Goal: Task Accomplishment & Management: Manage account settings

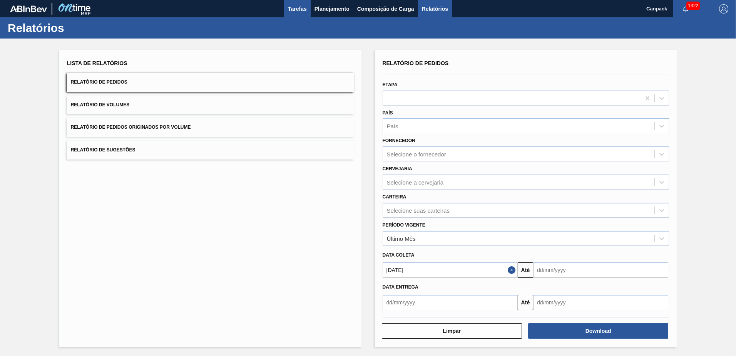
click at [300, 13] on button "Tarefas" at bounding box center [297, 8] width 27 height 17
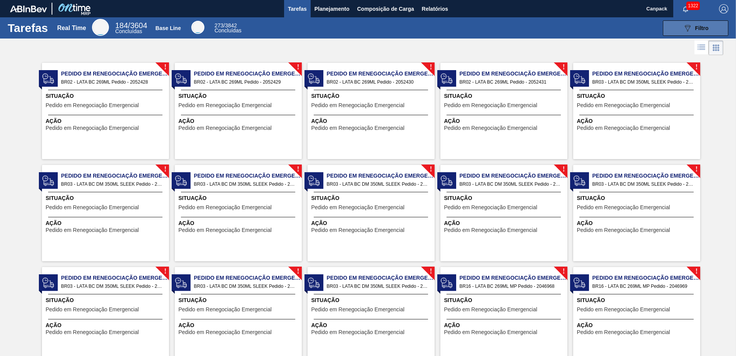
click at [675, 32] on button "089F7B8B-B2A5-4AFE-B5C0-19BA573D28AC Filtro" at bounding box center [695, 27] width 65 height 15
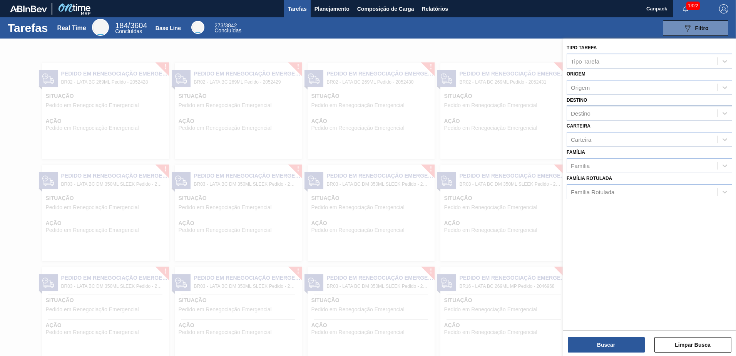
click at [588, 116] on div "Destino" at bounding box center [581, 113] width 20 height 7
type input "serg"
click at [596, 131] on div "BR02 - Sergipe" at bounding box center [650, 132] width 166 height 14
click at [615, 340] on button "Buscar" at bounding box center [606, 344] width 77 height 15
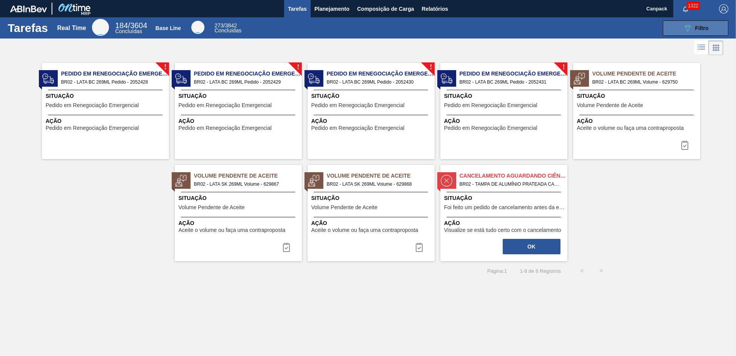
click at [690, 28] on icon "089F7B8B-B2A5-4AFE-B5C0-19BA573D28AC" at bounding box center [687, 27] width 9 height 9
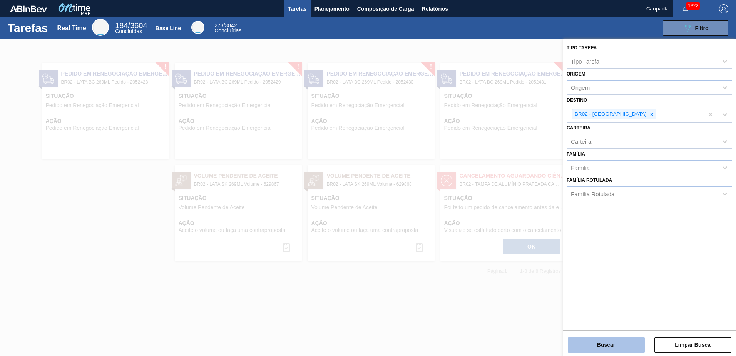
click at [600, 343] on button "Buscar" at bounding box center [606, 344] width 77 height 15
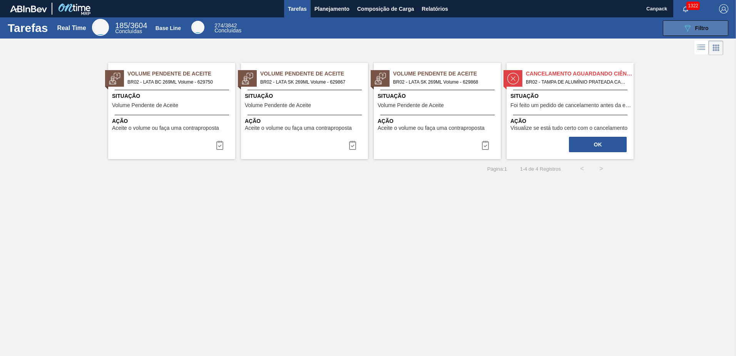
click at [678, 27] on button "089F7B8B-B2A5-4AFE-B5C0-19BA573D28AC Filtro" at bounding box center [695, 27] width 65 height 15
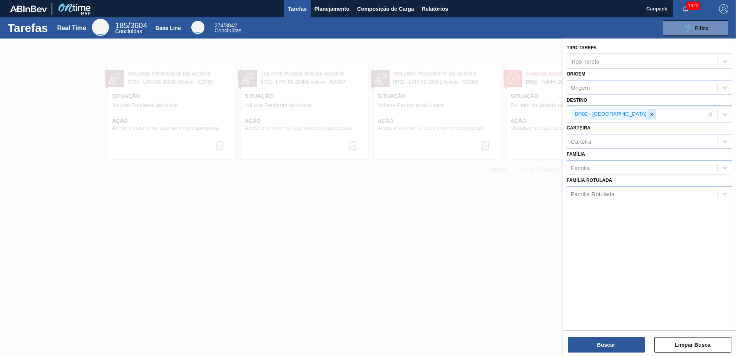
click at [649, 112] on icon at bounding box center [651, 114] width 5 height 5
click at [622, 346] on button "Buscar" at bounding box center [606, 344] width 77 height 15
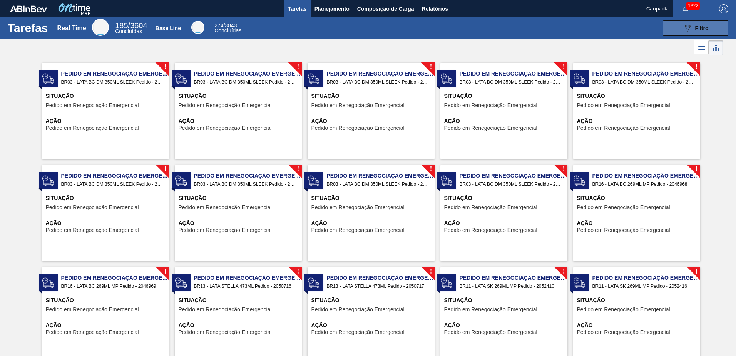
click at [679, 27] on button "089F7B8B-B2A5-4AFE-B5C0-19BA573D28AC Filtro" at bounding box center [695, 27] width 65 height 15
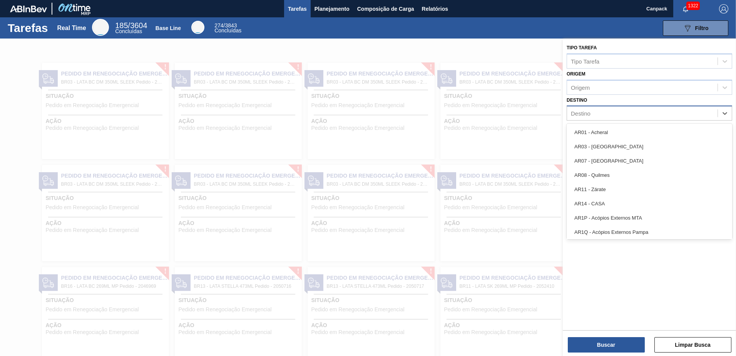
click at [587, 116] on div "Destino" at bounding box center [581, 113] width 20 height 7
type input "A"
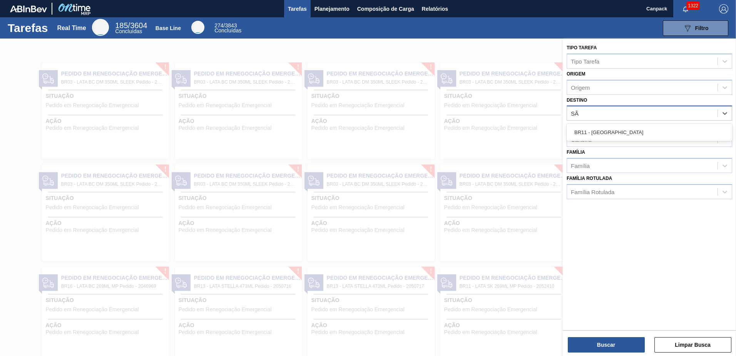
type input "SÃO"
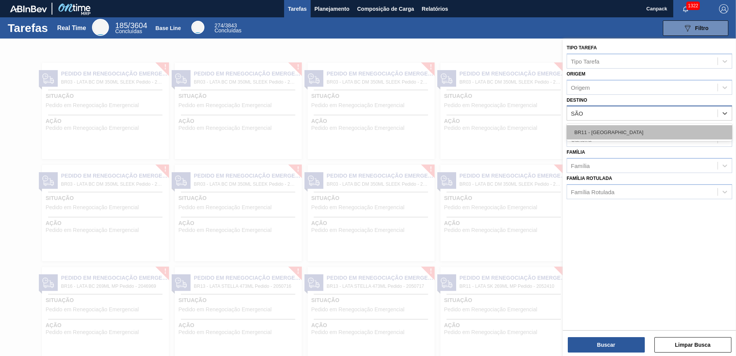
click at [595, 136] on div "BR11 - São Luís" at bounding box center [650, 132] width 166 height 14
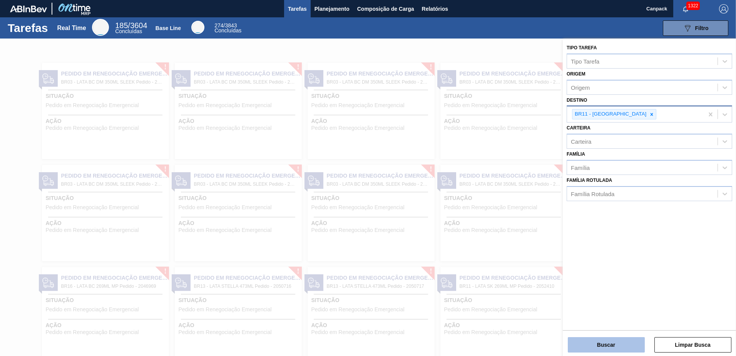
click at [627, 342] on button "Buscar" at bounding box center [606, 344] width 77 height 15
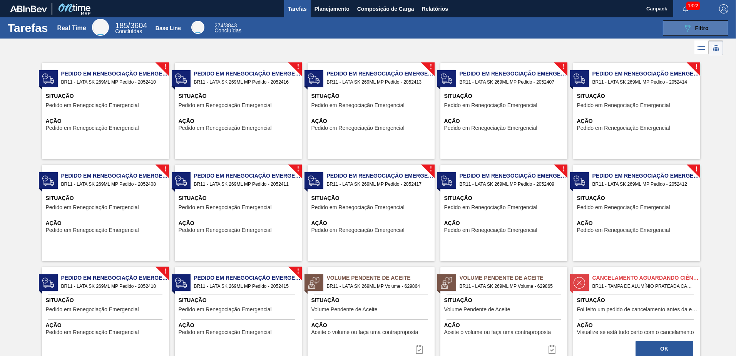
click at [672, 22] on button "089F7B8B-B2A5-4AFE-B5C0-19BA573D28AC Filtro" at bounding box center [695, 27] width 65 height 15
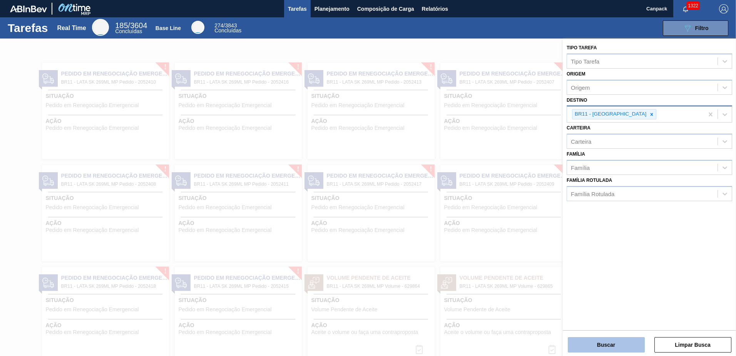
click at [595, 340] on button "Buscar" at bounding box center [606, 344] width 77 height 15
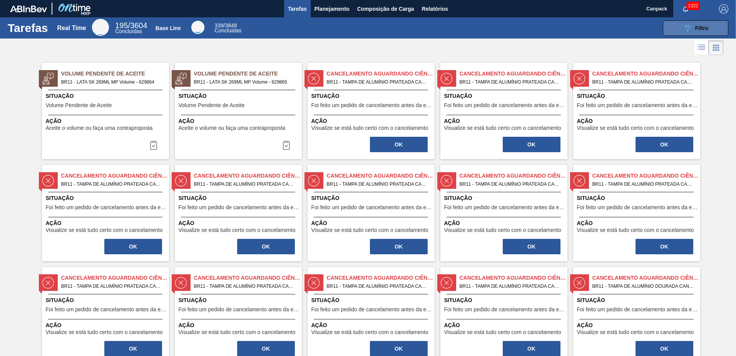
click at [690, 33] on button "089F7B8B-B2A5-4AFE-B5C0-19BA573D28AC Filtro" at bounding box center [695, 27] width 65 height 15
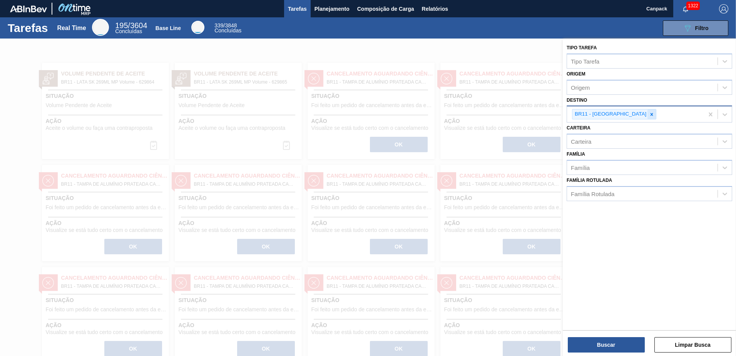
click at [649, 112] on icon at bounding box center [651, 114] width 5 height 5
click at [617, 345] on button "Buscar" at bounding box center [606, 344] width 77 height 15
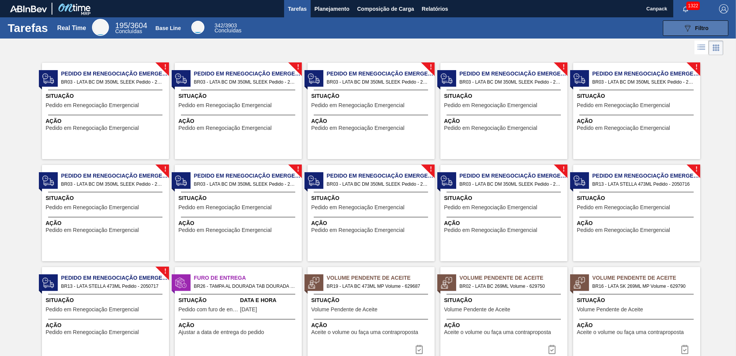
click at [681, 34] on button "089F7B8B-B2A5-4AFE-B5C0-19BA573D28AC Filtro" at bounding box center [695, 27] width 65 height 15
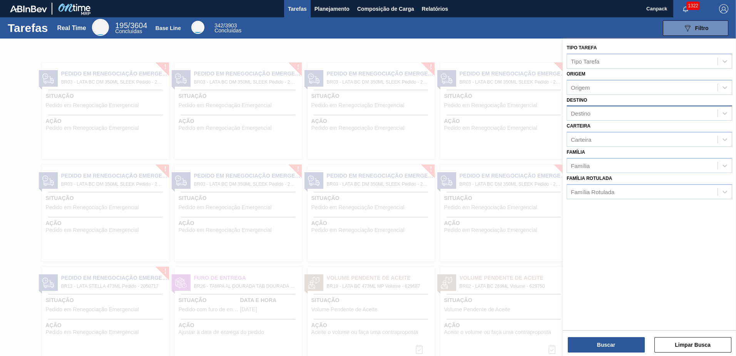
click at [593, 114] on div "Destino" at bounding box center [642, 113] width 151 height 11
type input "\"
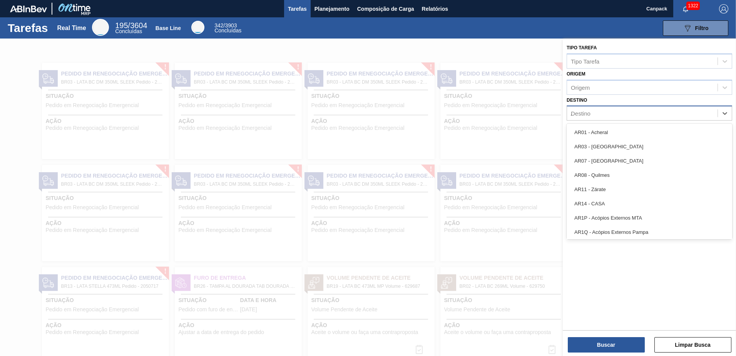
type input "AQ"
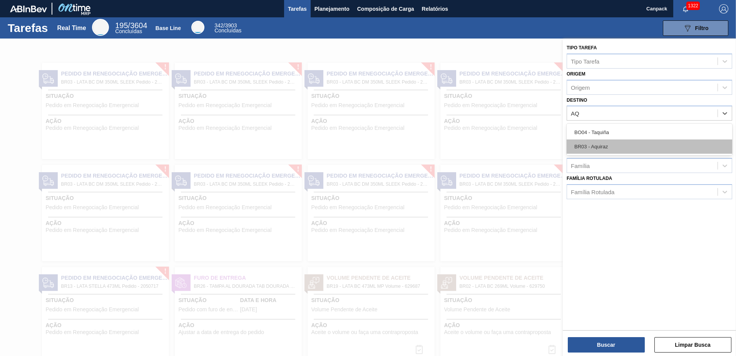
click at [604, 147] on div "BR03 - Aquiraz" at bounding box center [650, 146] width 166 height 14
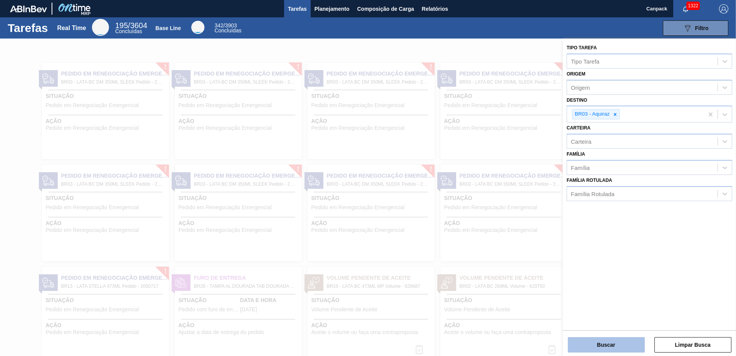
click at [619, 348] on button "Buscar" at bounding box center [606, 344] width 77 height 15
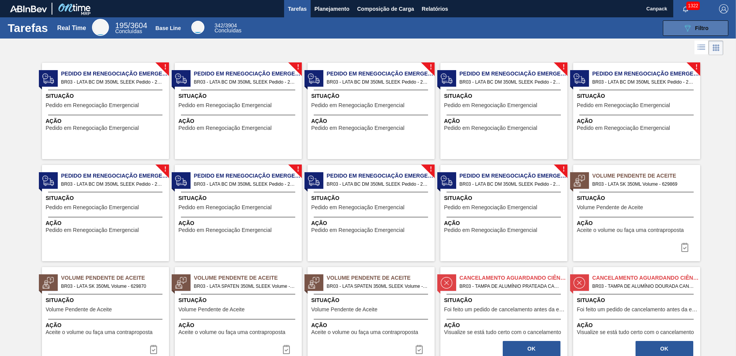
click at [681, 33] on button "089F7B8B-B2A5-4AFE-B5C0-19BA573D28AC Filtro" at bounding box center [695, 27] width 65 height 15
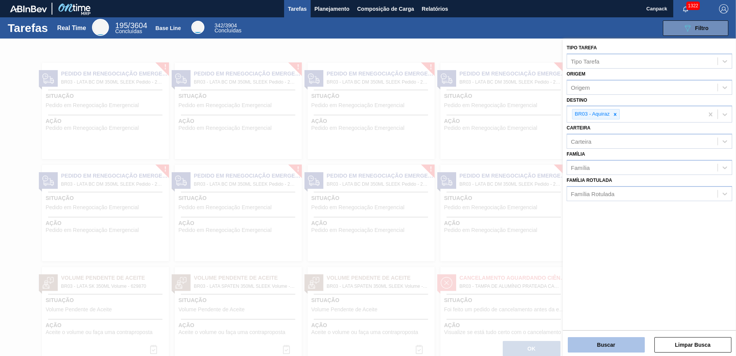
click at [612, 350] on button "Buscar" at bounding box center [606, 344] width 77 height 15
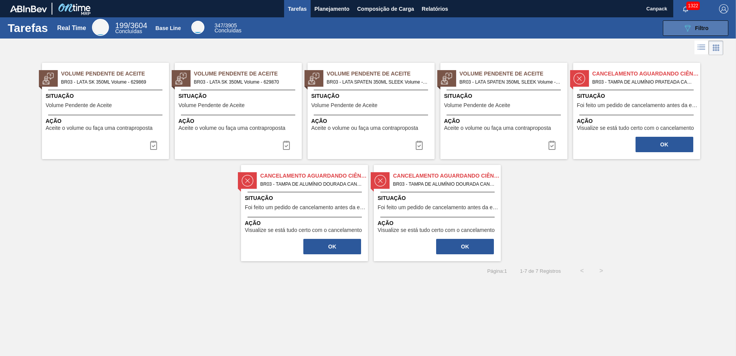
click at [667, 27] on button "089F7B8B-B2A5-4AFE-B5C0-19BA573D28AC Filtro" at bounding box center [695, 27] width 65 height 15
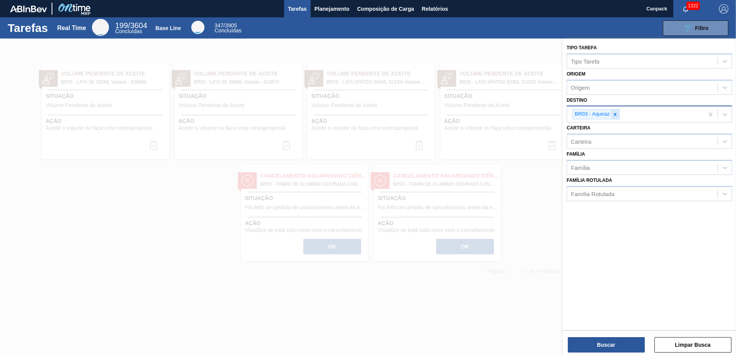
click at [615, 112] on icon at bounding box center [615, 114] width 5 height 5
click at [599, 339] on button "Buscar" at bounding box center [606, 344] width 77 height 15
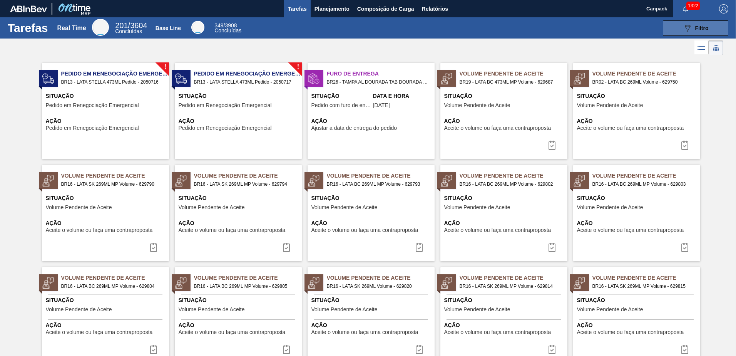
click at [669, 32] on button "089F7B8B-B2A5-4AFE-B5C0-19BA573D28AC Filtro" at bounding box center [695, 27] width 65 height 15
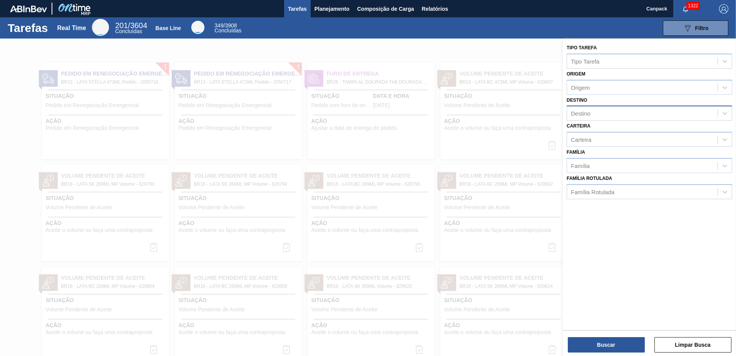
click at [609, 116] on div "Destino" at bounding box center [642, 113] width 151 height 11
type input "JACA"
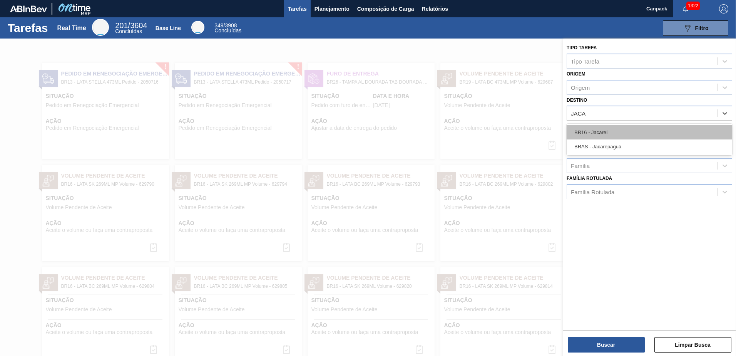
click at [610, 130] on div "BR16 - Jacareí" at bounding box center [650, 132] width 166 height 14
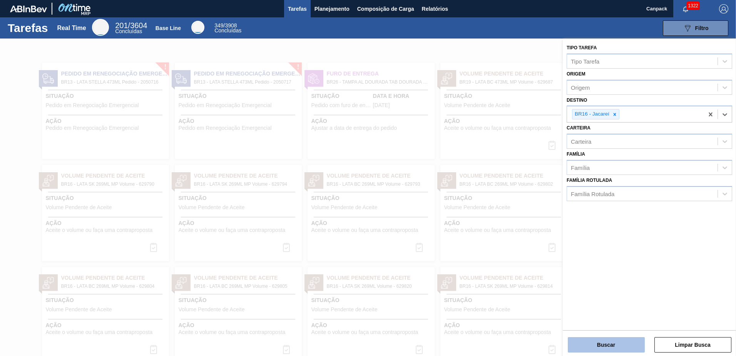
click at [620, 342] on button "Buscar" at bounding box center [606, 344] width 77 height 15
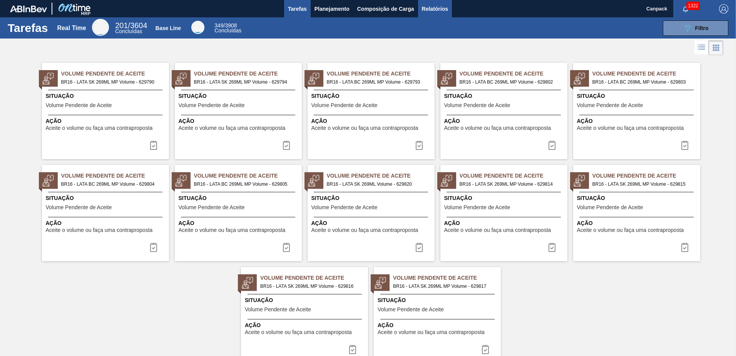
click at [429, 17] on button "Relatórios" at bounding box center [435, 8] width 34 height 17
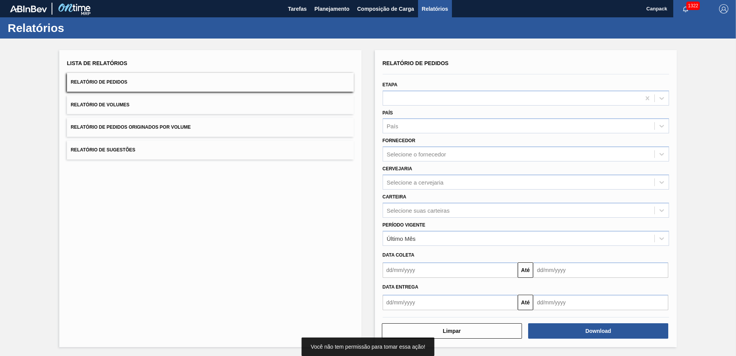
click at [150, 105] on button "Relatório de Volumes" at bounding box center [210, 105] width 287 height 19
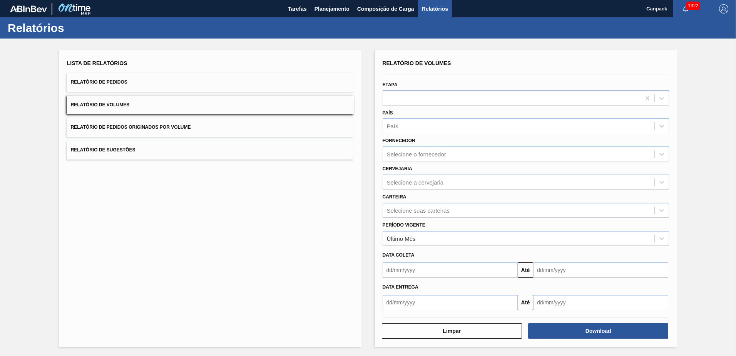
click at [416, 100] on div at bounding box center [512, 97] width 258 height 11
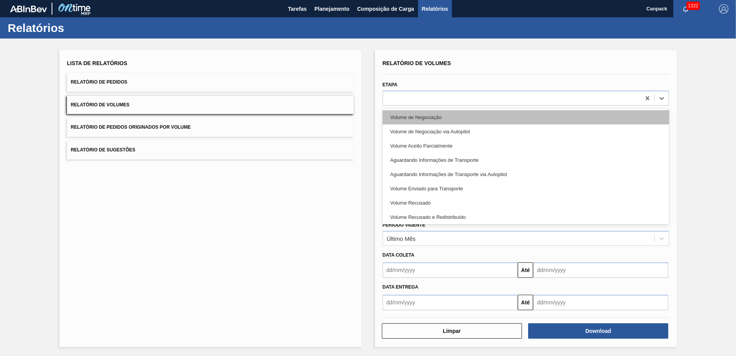
click at [444, 120] on div "Volume de Negociação" at bounding box center [526, 117] width 287 height 14
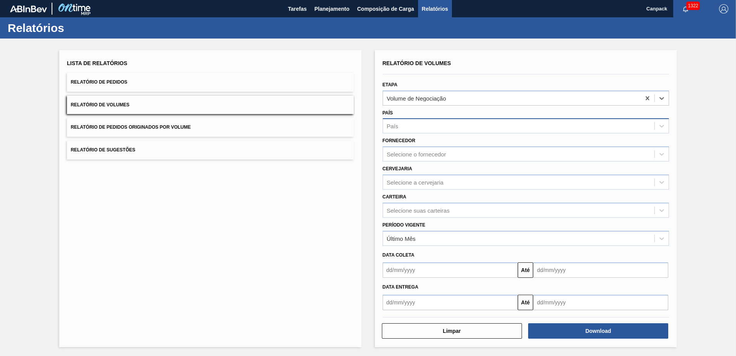
scroll to position [1, 0]
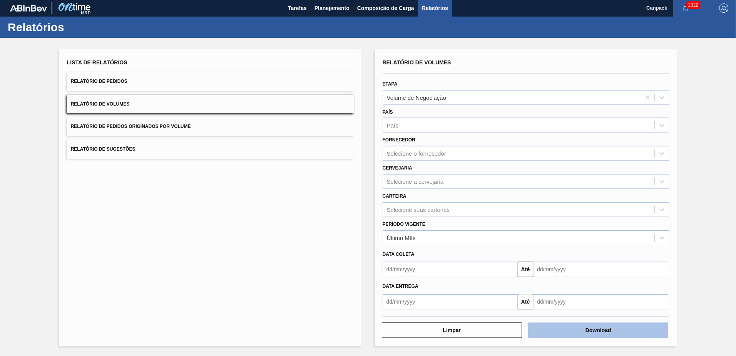
click at [602, 335] on button "Download" at bounding box center [598, 329] width 140 height 15
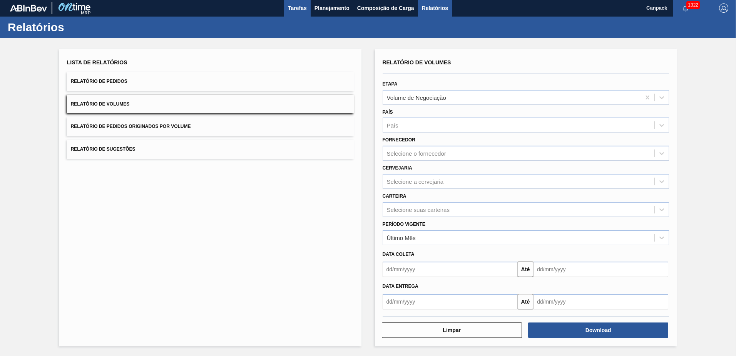
click at [294, 11] on span "Tarefas" at bounding box center [297, 7] width 19 height 9
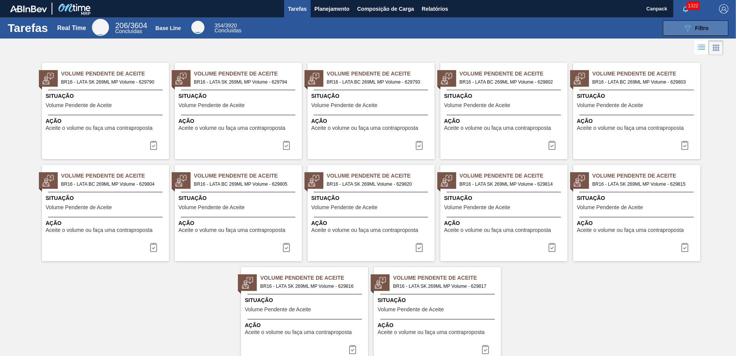
click at [670, 26] on button "089F7B8B-B2A5-4AFE-B5C0-19BA573D28AC Filtro" at bounding box center [695, 27] width 65 height 15
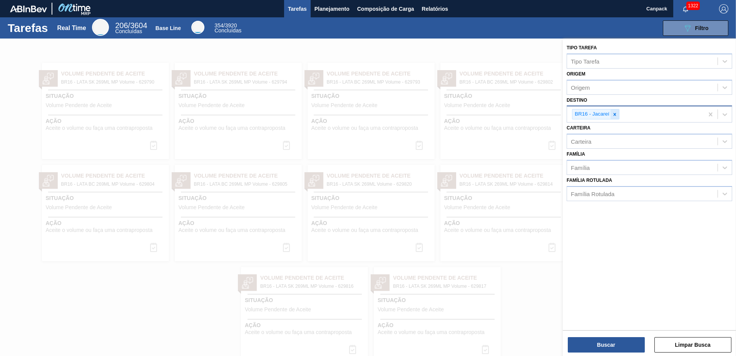
click at [615, 116] on icon at bounding box center [614, 114] width 5 height 5
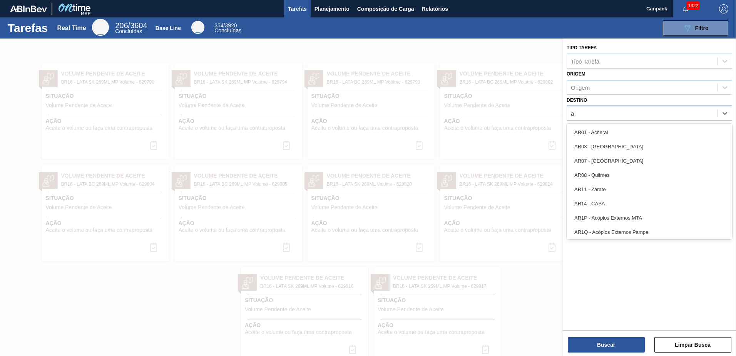
type input "aq"
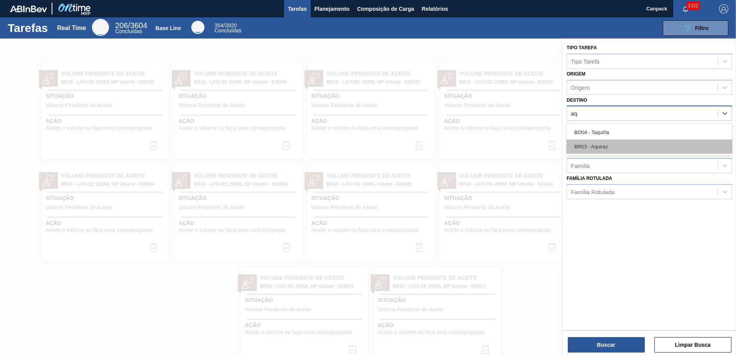
click at [606, 146] on div "BR03 - Aquiraz" at bounding box center [650, 146] width 166 height 14
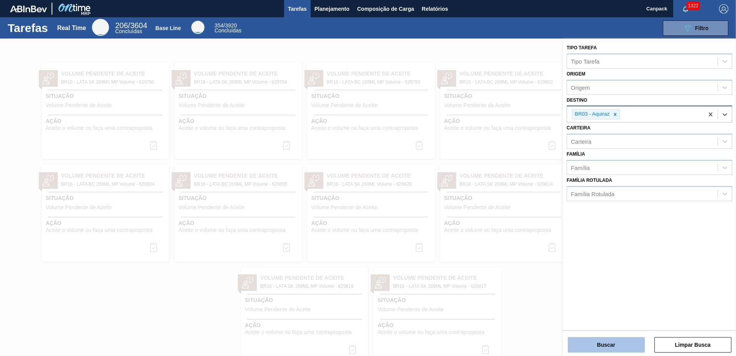
click at [595, 344] on button "Buscar" at bounding box center [606, 344] width 77 height 15
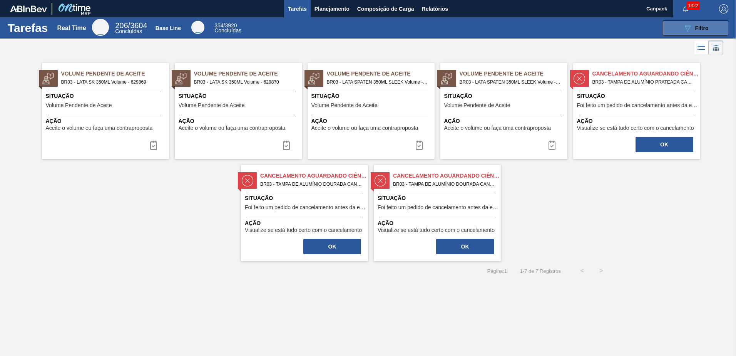
click at [685, 35] on button "089F7B8B-B2A5-4AFE-B5C0-19BA573D28AC Filtro" at bounding box center [695, 27] width 65 height 15
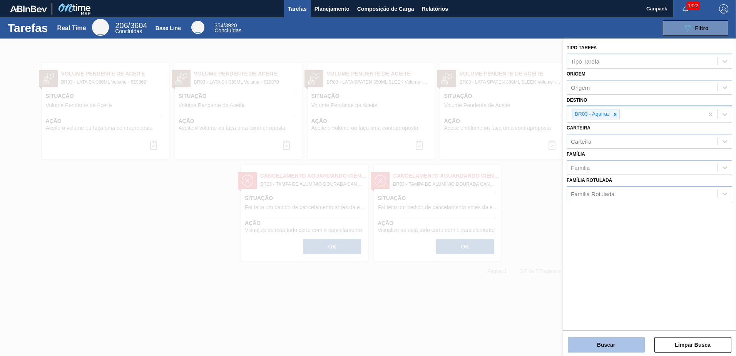
click at [600, 344] on button "Buscar" at bounding box center [606, 344] width 77 height 15
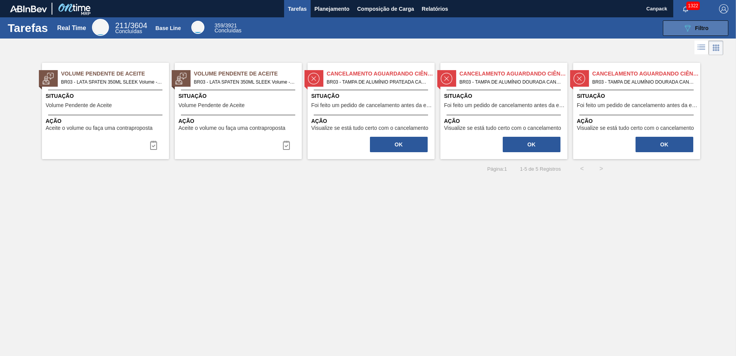
click at [681, 34] on button "089F7B8B-B2A5-4AFE-B5C0-19BA573D28AC Filtro" at bounding box center [695, 27] width 65 height 15
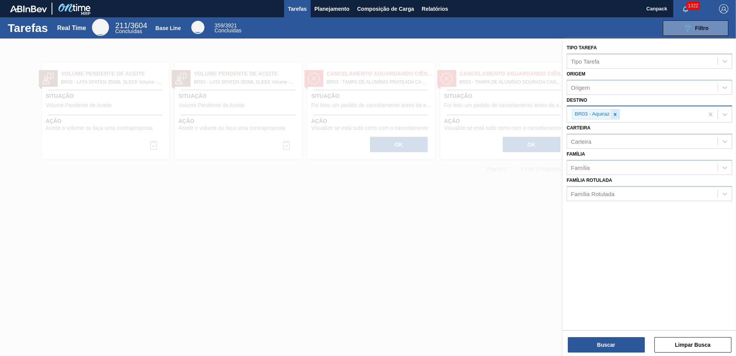
click at [615, 116] on icon at bounding box center [615, 114] width 5 height 5
type input "SERG"
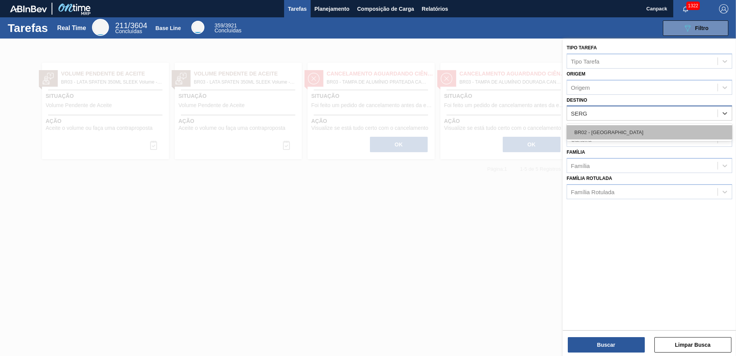
click at [604, 129] on div "BR02 - Sergipe" at bounding box center [650, 132] width 166 height 14
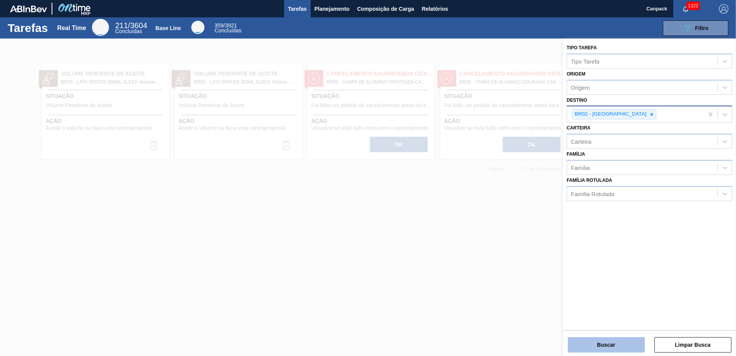
click at [611, 346] on button "Buscar" at bounding box center [606, 344] width 77 height 15
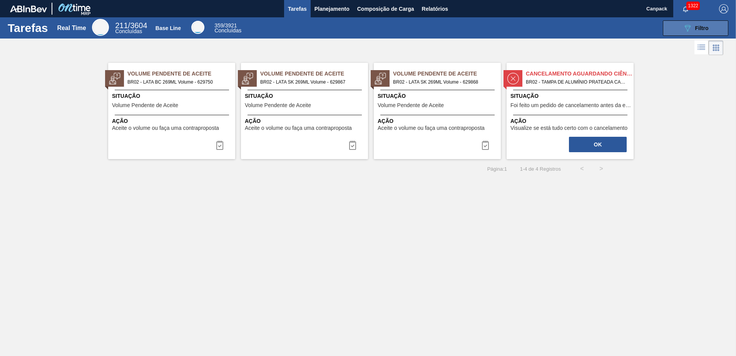
click at [680, 32] on button "089F7B8B-B2A5-4AFE-B5C0-19BA573D28AC Filtro" at bounding box center [695, 27] width 65 height 15
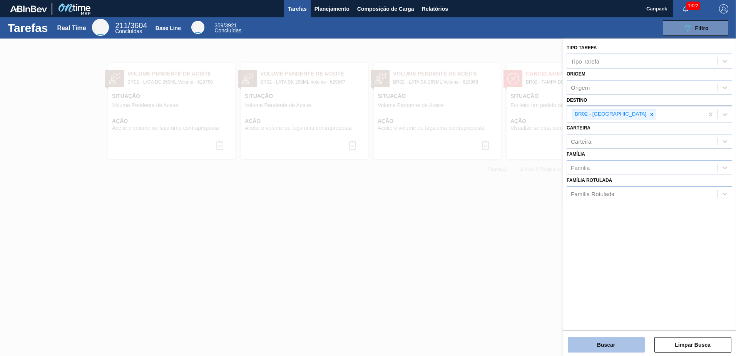
click at [596, 352] on button "Buscar" at bounding box center [606, 344] width 77 height 15
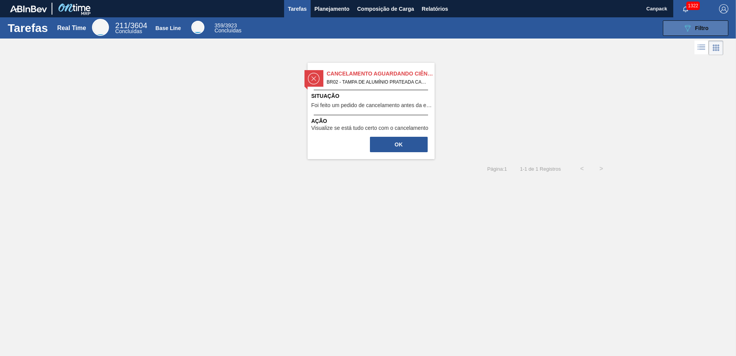
click at [676, 27] on button "089F7B8B-B2A5-4AFE-B5C0-19BA573D28AC Filtro" at bounding box center [695, 27] width 65 height 15
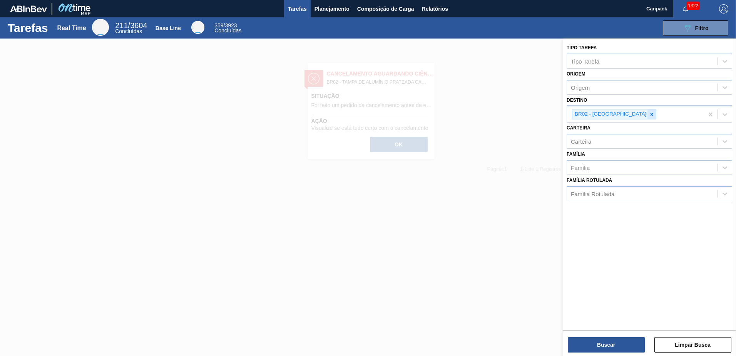
click at [651, 114] on icon at bounding box center [652, 114] width 3 height 3
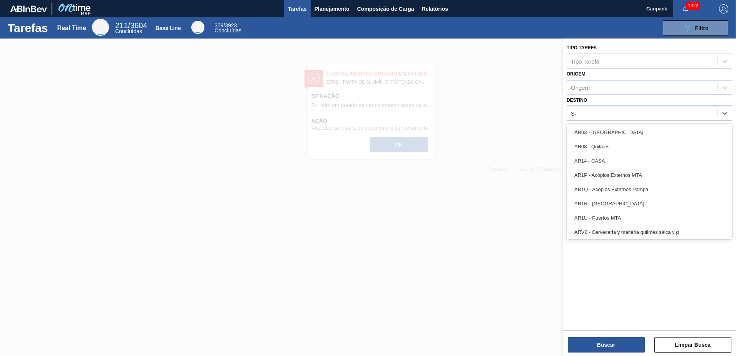
type input "SÃO"
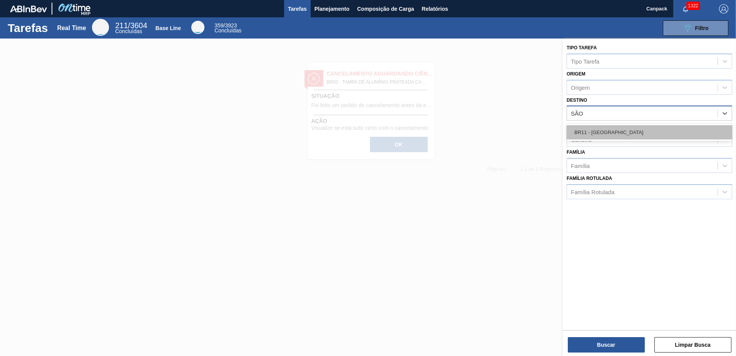
click at [628, 129] on div "BR11 - São Luís" at bounding box center [650, 132] width 166 height 14
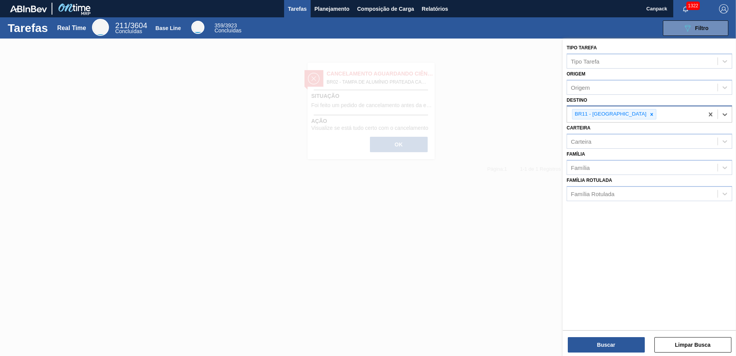
drag, startPoint x: 611, startPoint y: 346, endPoint x: 598, endPoint y: 359, distance: 18.5
click at [598, 0] on html "Tarefas Planejamento Composição de Carga Relatórios Canpack 1322 Marcar todas c…" at bounding box center [368, 0] width 736 height 0
click at [616, 344] on button "Buscar" at bounding box center [606, 344] width 77 height 15
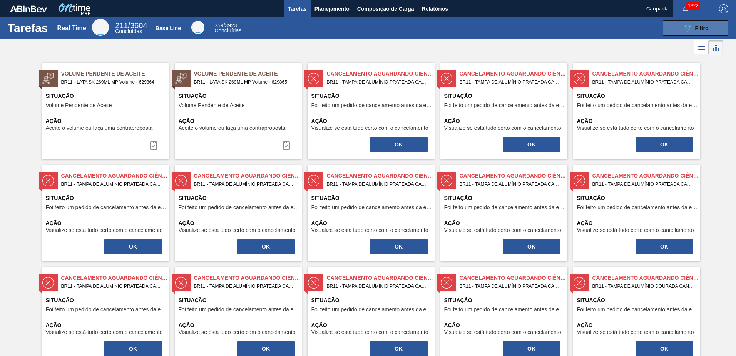
click at [694, 35] on button "089F7B8B-B2A5-4AFE-B5C0-19BA573D28AC Filtro" at bounding box center [695, 27] width 65 height 15
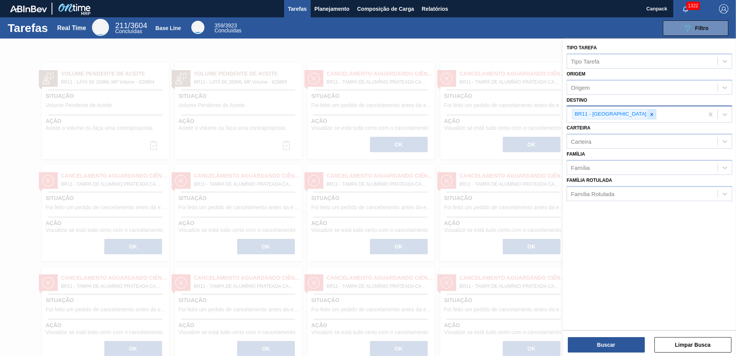
click at [649, 114] on icon at bounding box center [651, 114] width 5 height 5
click at [610, 340] on button "Buscar" at bounding box center [606, 344] width 77 height 15
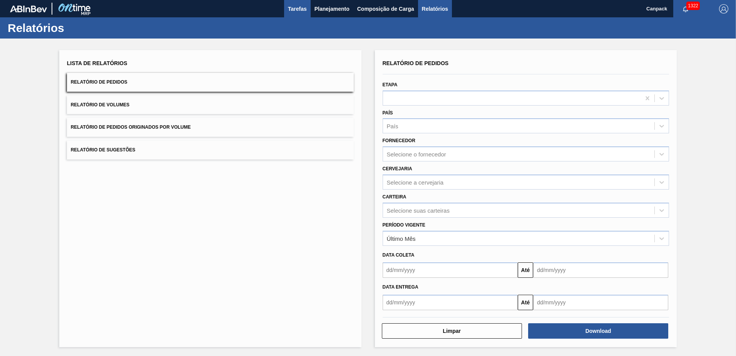
click at [287, 11] on button "Tarefas" at bounding box center [297, 8] width 27 height 17
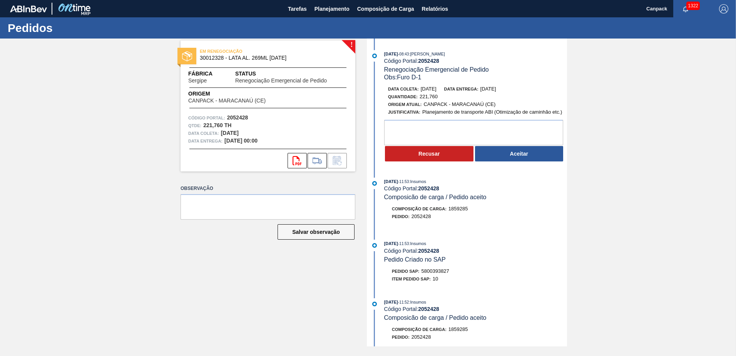
click at [496, 239] on div "13/10/2025 - 08:43 : MARILIA RIBEIRO BALARDIN Código Portal: 2052428 Renegociaç…" at bounding box center [468, 193] width 198 height 308
click at [521, 151] on button "Aceitar" at bounding box center [519, 153] width 89 height 15
click at [511, 159] on button "Aceitar" at bounding box center [519, 153] width 89 height 15
click at [524, 155] on button "Aceitar" at bounding box center [519, 153] width 89 height 15
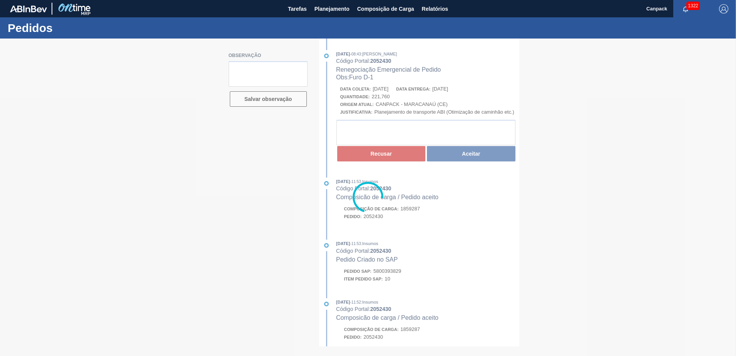
click at [480, 156] on div at bounding box center [368, 197] width 736 height 317
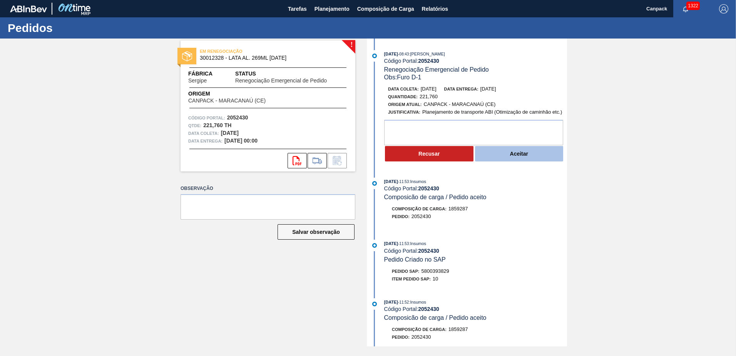
click at [525, 156] on button "Aceitar" at bounding box center [519, 153] width 89 height 15
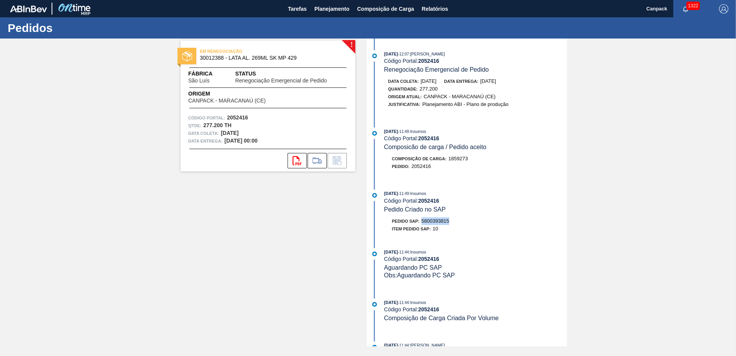
drag, startPoint x: 422, startPoint y: 222, endPoint x: 451, endPoint y: 222, distance: 28.5
click at [451, 222] on div "Pedido SAP: 5800393815" at bounding box center [475, 221] width 183 height 8
copy span "5800393815"
click at [434, 136] on strong "2052416" at bounding box center [428, 138] width 21 height 6
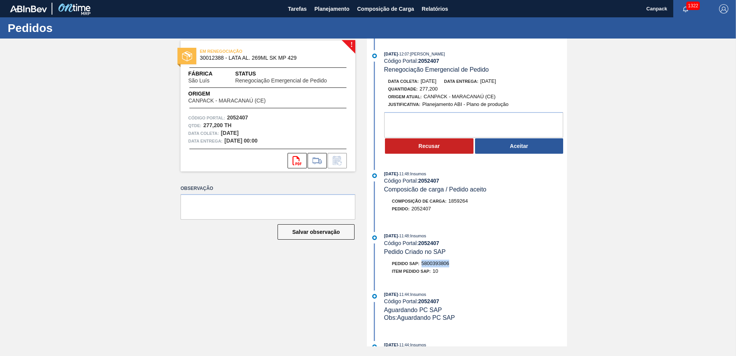
drag, startPoint x: 423, startPoint y: 264, endPoint x: 451, endPoint y: 263, distance: 27.7
click at [451, 263] on div "Pedido SAP: 5800393806" at bounding box center [475, 264] width 183 height 8
copy span "5800393806"
click at [530, 151] on button "Aceitar" at bounding box center [519, 145] width 89 height 15
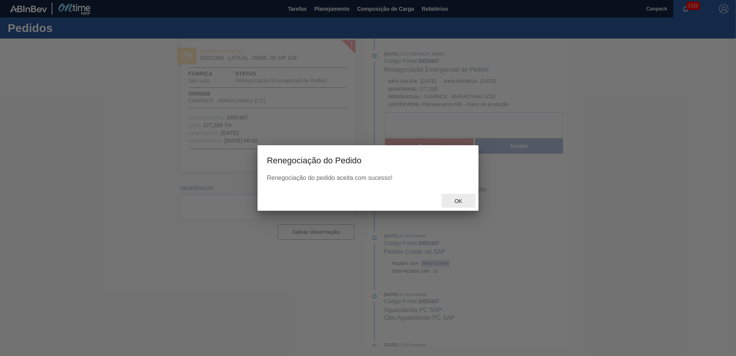
click at [463, 198] on span "Ok" at bounding box center [459, 201] width 20 height 6
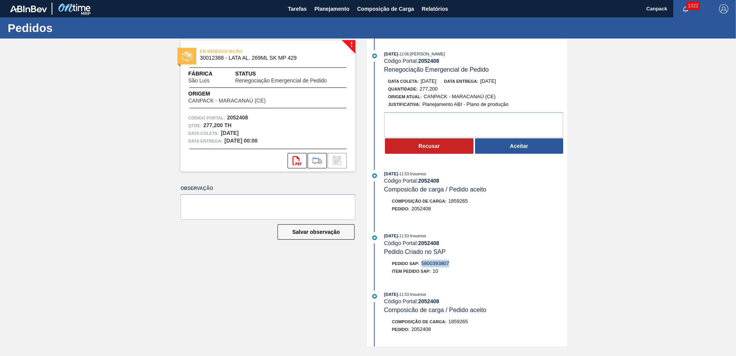
drag, startPoint x: 423, startPoint y: 265, endPoint x: 451, endPoint y: 265, distance: 28.5
click at [451, 265] on div "Pedido SAP: 5800393807" at bounding box center [475, 264] width 183 height 8
copy span "5800393807"
click at [536, 151] on button "Aceitar" at bounding box center [519, 145] width 89 height 15
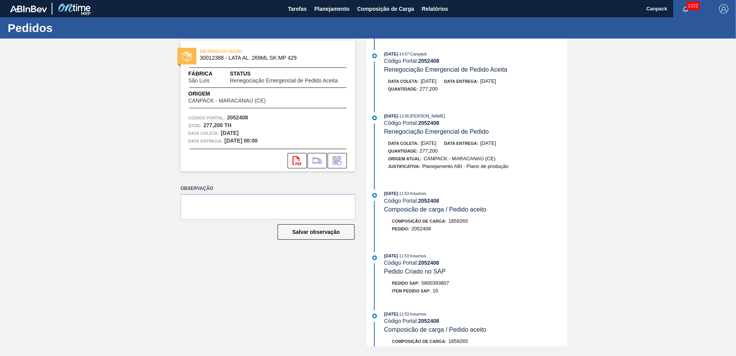
drag, startPoint x: 456, startPoint y: 141, endPoint x: 444, endPoint y: 141, distance: 11.9
click at [448, 141] on div "Data coleta: 21/10/2025 Data entrega: 23/10/2025" at bounding box center [479, 143] width 183 height 8
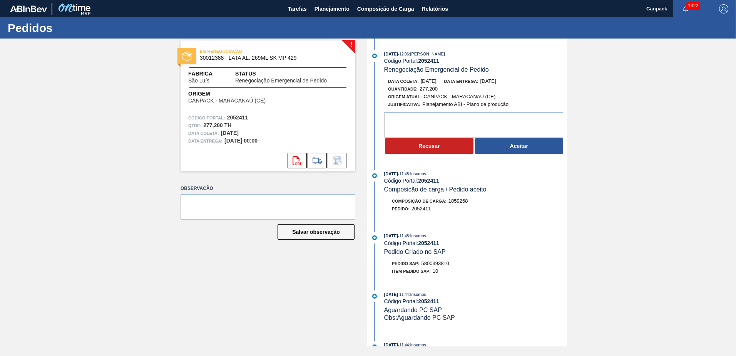
drag, startPoint x: 448, startPoint y: 273, endPoint x: 431, endPoint y: 268, distance: 17.7
click at [447, 272] on div "Item pedido SAP: 10" at bounding box center [475, 271] width 183 height 8
drag, startPoint x: 423, startPoint y: 263, endPoint x: 452, endPoint y: 265, distance: 28.9
click at [452, 265] on div "Pedido SAP: 5800393810" at bounding box center [475, 264] width 183 height 8
copy span "5800393810"
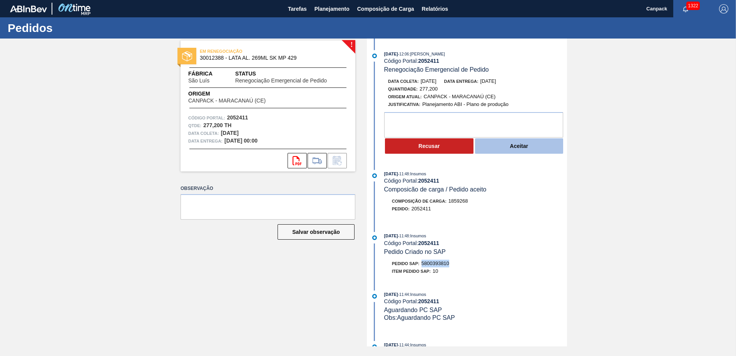
click at [525, 148] on button "Aceitar" at bounding box center [519, 145] width 89 height 15
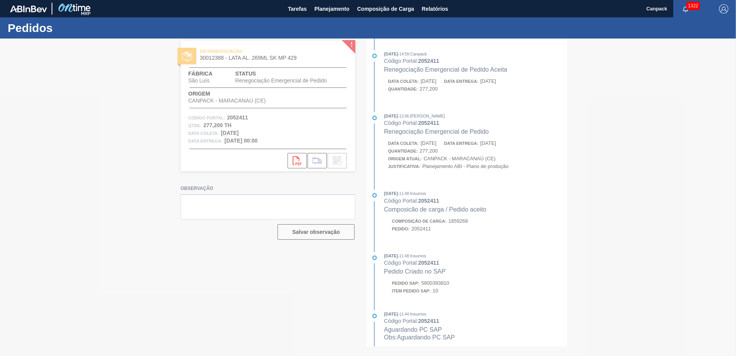
click at [457, 204] on div at bounding box center [368, 197] width 736 height 317
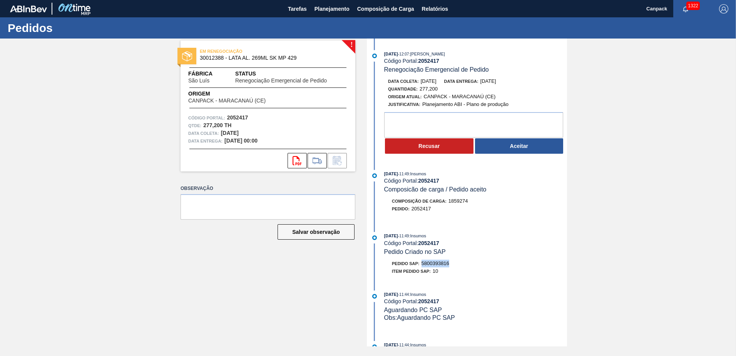
drag, startPoint x: 423, startPoint y: 265, endPoint x: 452, endPoint y: 264, distance: 29.3
click at [452, 264] on div "Pedido SAP: 5800393816" at bounding box center [475, 264] width 183 height 8
copy span "5800393816"
click at [514, 149] on button "Aceitar" at bounding box center [519, 145] width 89 height 15
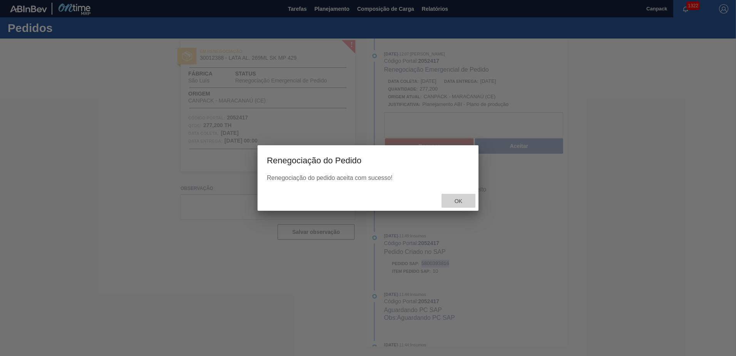
click at [459, 196] on div "Ok" at bounding box center [459, 201] width 34 height 14
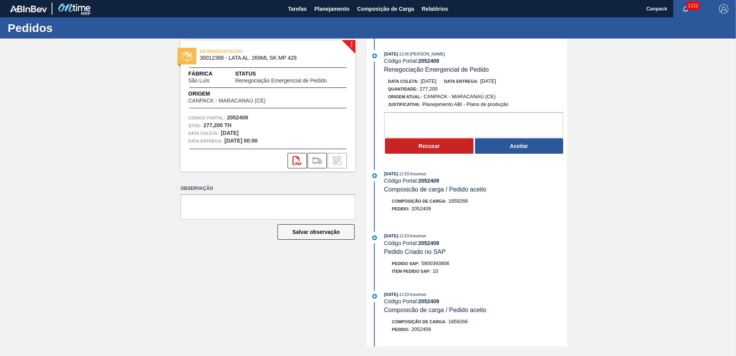
drag, startPoint x: 463, startPoint y: 273, endPoint x: 458, endPoint y: 269, distance: 6.0
click at [460, 270] on div "Item pedido SAP: 10" at bounding box center [475, 271] width 183 height 8
drag, startPoint x: 455, startPoint y: 264, endPoint x: 424, endPoint y: 264, distance: 31.6
click at [424, 264] on div "Pedido SAP: 5800393808" at bounding box center [475, 264] width 183 height 8
copy span "5800393808"
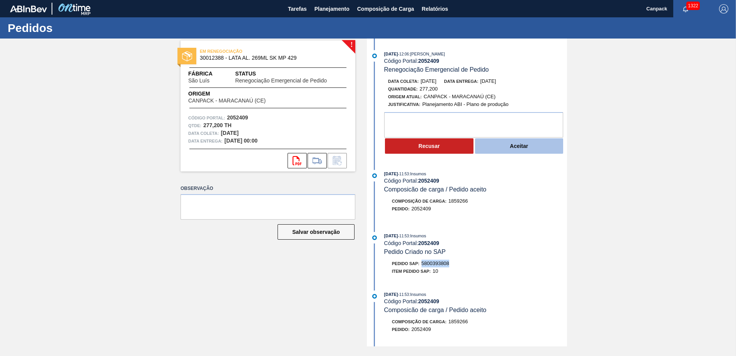
click at [503, 151] on button "Aceitar" at bounding box center [519, 145] width 89 height 15
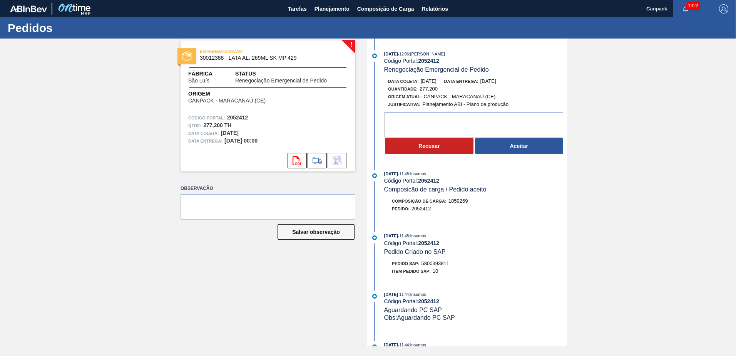
click at [477, 251] on div "[DATE] 11:48 : Insumos Código Portal: 2052412 Pedido Criado no SAP" at bounding box center [475, 243] width 183 height 23
drag, startPoint x: 423, startPoint y: 264, endPoint x: 451, endPoint y: 263, distance: 28.1
click at [451, 263] on div "Pedido SAP: 5800393811" at bounding box center [475, 264] width 183 height 8
copy span "5800393811"
click at [521, 151] on button "Aceitar" at bounding box center [519, 145] width 89 height 15
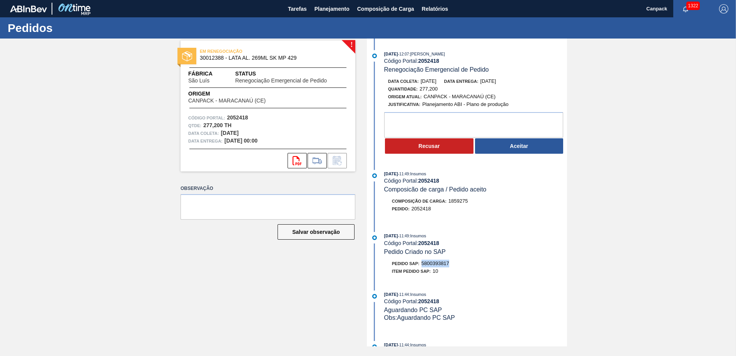
drag, startPoint x: 423, startPoint y: 264, endPoint x: 450, endPoint y: 266, distance: 27.0
click at [449, 266] on div "Pedido SAP: 5800393817" at bounding box center [420, 264] width 57 height 8
copy span "5800393817"
click at [503, 152] on button "Aceitar" at bounding box center [519, 145] width 89 height 15
drag, startPoint x: 421, startPoint y: 263, endPoint x: 451, endPoint y: 263, distance: 30.4
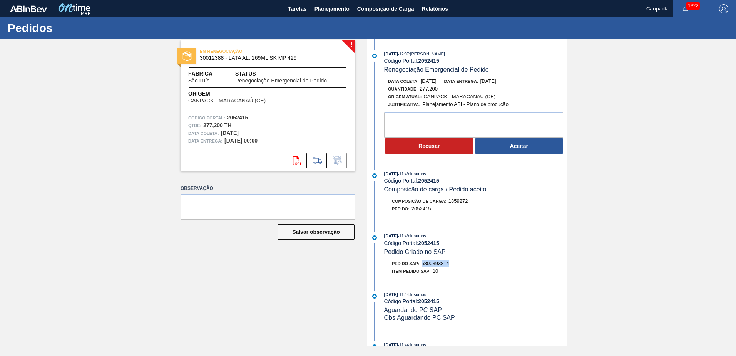
click at [451, 263] on div "Pedido SAP: 5800393814" at bounding box center [475, 264] width 183 height 8
copy span "5800393814"
click at [516, 149] on button "Aceitar" at bounding box center [519, 145] width 89 height 15
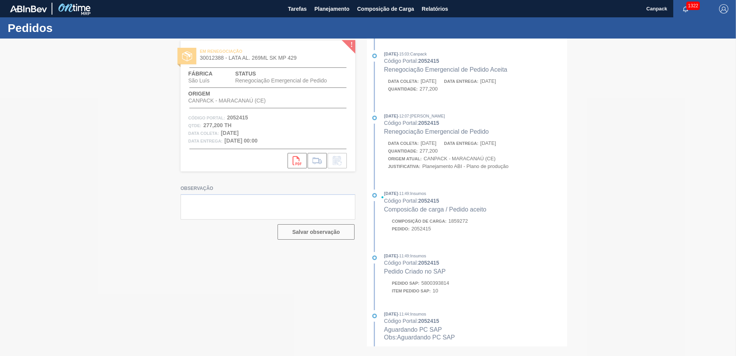
click at [457, 198] on div at bounding box center [368, 197] width 736 height 317
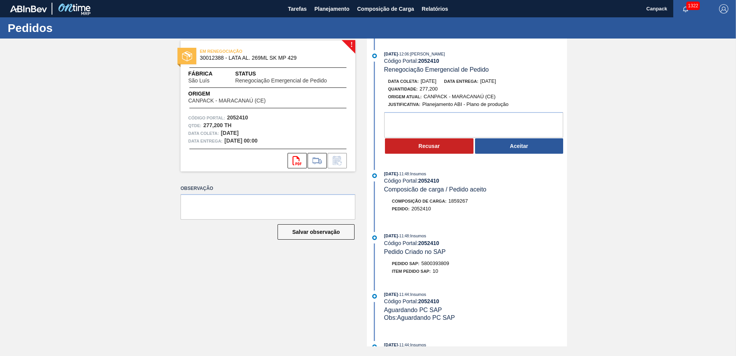
drag, startPoint x: 453, startPoint y: 267, endPoint x: 425, endPoint y: 269, distance: 27.8
click at [453, 267] on div "Item pedido SAP: 10" at bounding box center [475, 271] width 183 height 8
drag, startPoint x: 423, startPoint y: 262, endPoint x: 450, endPoint y: 264, distance: 27.4
click at [449, 264] on span "5800393809" at bounding box center [436, 263] width 28 height 6
copy span "5800393809"
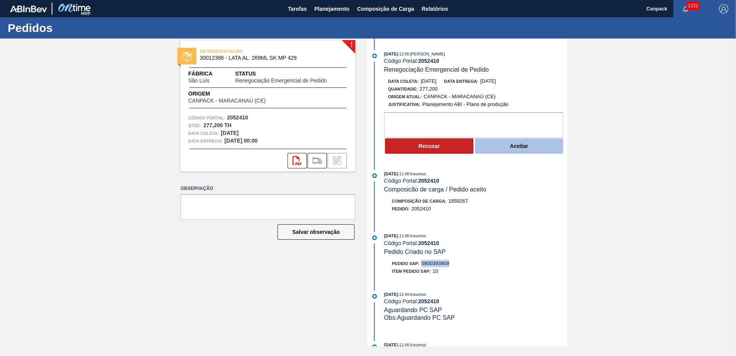
click at [530, 150] on button "Aceitar" at bounding box center [519, 145] width 89 height 15
click at [514, 150] on button "Aceitar" at bounding box center [519, 145] width 89 height 15
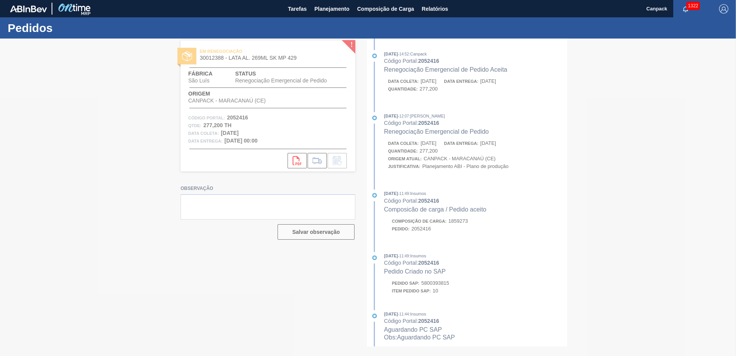
click at [454, 203] on div at bounding box center [368, 197] width 736 height 317
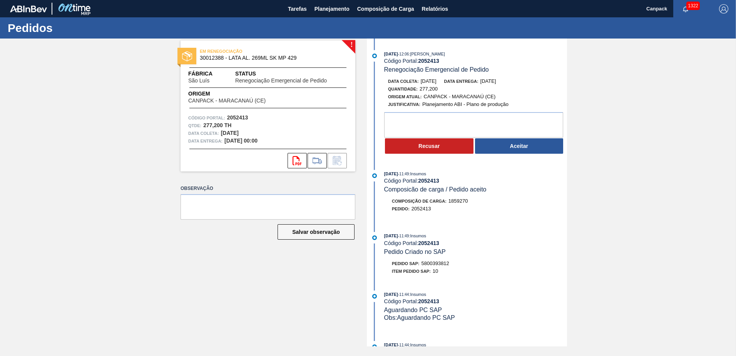
drag, startPoint x: 452, startPoint y: 261, endPoint x: 437, endPoint y: 266, distance: 15.5
click at [452, 262] on div "Pedido SAP: 5800393812" at bounding box center [475, 264] width 183 height 8
drag, startPoint x: 423, startPoint y: 264, endPoint x: 452, endPoint y: 264, distance: 28.5
click at [452, 264] on div "Pedido SAP: 5800393812" at bounding box center [475, 264] width 183 height 8
copy span "5800393812"
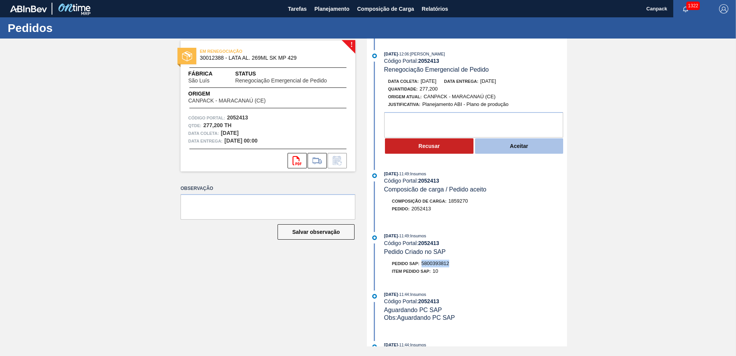
click at [516, 150] on button "Aceitar" at bounding box center [519, 145] width 89 height 15
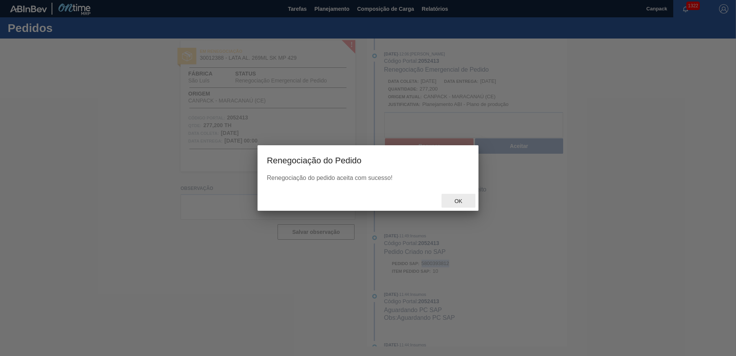
click at [459, 198] on div "Ok" at bounding box center [459, 201] width 34 height 14
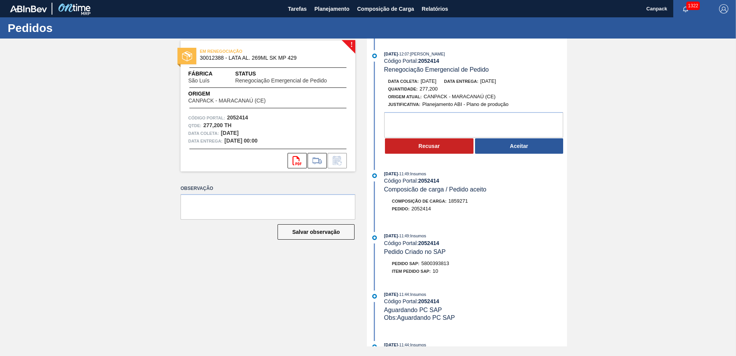
drag, startPoint x: 467, startPoint y: 295, endPoint x: 421, endPoint y: 291, distance: 46.0
click at [463, 289] on div "13/10/2025 - 12:07 : MARILIA RIBEIRO BALARDIN Código Portal: 2052414 Renegociaç…" at bounding box center [468, 193] width 198 height 308
drag, startPoint x: 422, startPoint y: 265, endPoint x: 451, endPoint y: 265, distance: 29.3
click at [451, 265] on div "Pedido SAP: 5800393813" at bounding box center [475, 264] width 183 height 8
copy span "5800393813"
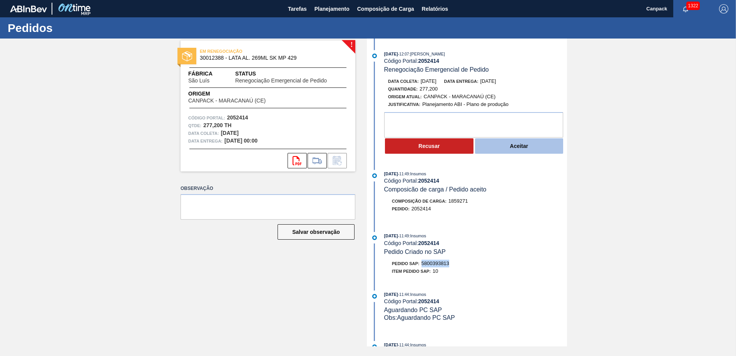
click at [519, 153] on button "Aceitar" at bounding box center [519, 145] width 89 height 15
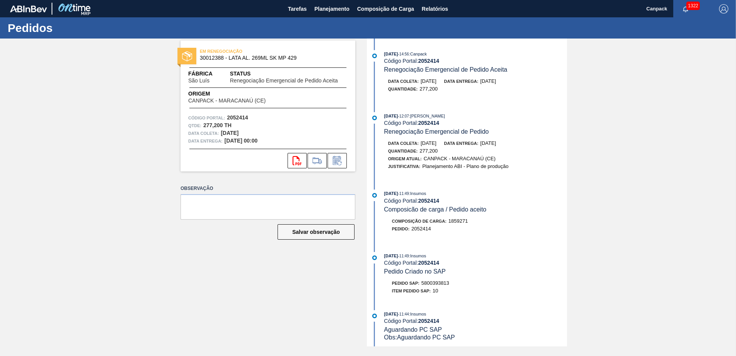
click at [436, 116] on span ": MARILIA RIBEIRO BALARDIN" at bounding box center [427, 116] width 36 height 5
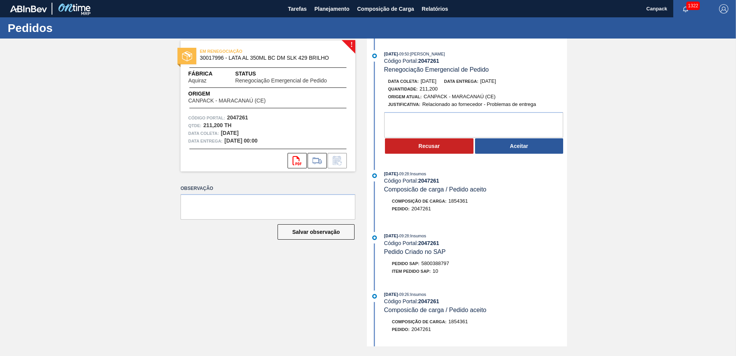
drag, startPoint x: 505, startPoint y: 253, endPoint x: 504, endPoint y: 258, distance: 5.1
click at [504, 257] on div "04/10/2025 - 09:28 : Insumos Código Portal: 2047261 Pedido Criado no SAP Pedido…" at bounding box center [468, 255] width 198 height 47
drag, startPoint x: 423, startPoint y: 264, endPoint x: 450, endPoint y: 264, distance: 26.6
click at [449, 264] on span "5800388797" at bounding box center [436, 263] width 28 height 6
copy span "5800388797"
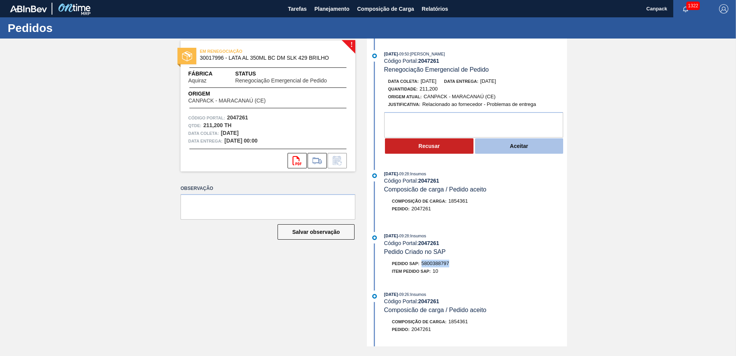
click at [516, 150] on button "Aceitar" at bounding box center [519, 145] width 89 height 15
drag, startPoint x: 500, startPoint y: 233, endPoint x: 490, endPoint y: 246, distance: 16.5
click at [494, 242] on div "[DATE] 09:28 : Insumos Código Portal: 2047259 Pedido Criado no SAP" at bounding box center [475, 243] width 183 height 23
drag, startPoint x: 490, startPoint y: 246, endPoint x: 423, endPoint y: 263, distance: 69.4
click at [423, 263] on div "Pedido SAP: 5800388795" at bounding box center [475, 264] width 183 height 8
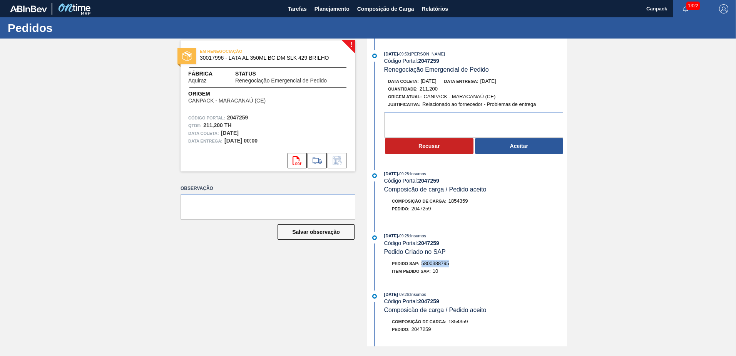
copy span "5800388795"
click at [488, 147] on button "Aceitar" at bounding box center [519, 145] width 89 height 15
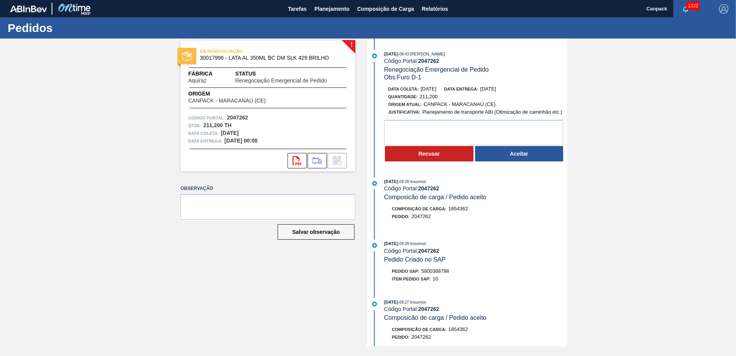
drag, startPoint x: 461, startPoint y: 231, endPoint x: 447, endPoint y: 280, distance: 50.7
click at [462, 247] on div "13/10/2025 - 08:43 : MARILIA RIBEIRO BALARDIN Código Portal: 2047262 Renegociaç…" at bounding box center [468, 193] width 198 height 308
drag, startPoint x: 424, startPoint y: 272, endPoint x: 449, endPoint y: 271, distance: 24.3
click at [449, 271] on span "5800388798" at bounding box center [436, 271] width 28 height 6
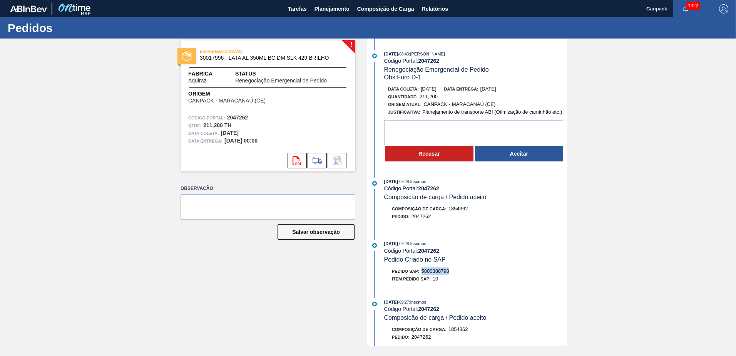
copy span "5800388798"
click at [513, 159] on button "Aceitar" at bounding box center [519, 153] width 89 height 15
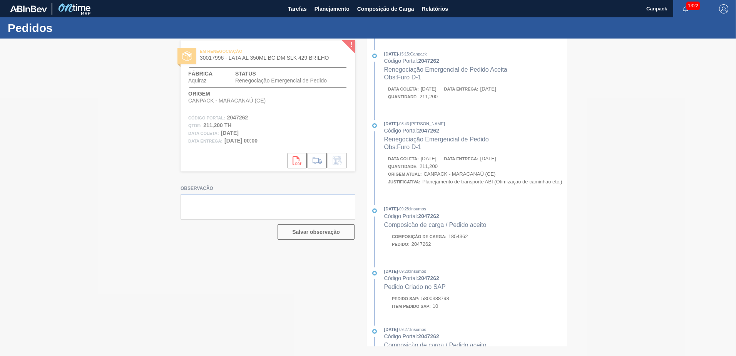
click at [463, 204] on div at bounding box center [368, 197] width 736 height 317
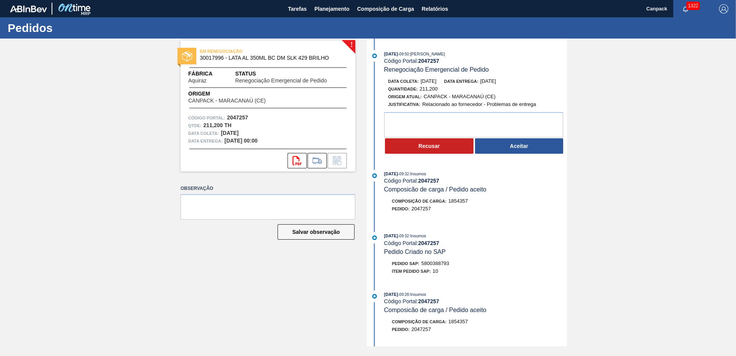
click at [469, 276] on div "[DATE] 09:32 : Insumos Código Portal: 2047257 Pedido Criado no SAP Pedido SAP: …" at bounding box center [468, 255] width 198 height 47
drag, startPoint x: 422, startPoint y: 263, endPoint x: 450, endPoint y: 263, distance: 28.1
click at [449, 263] on div "Pedido SAP: 5800388793" at bounding box center [420, 264] width 57 height 8
copy span "5800388793"
click at [551, 144] on button "Aceitar" at bounding box center [519, 145] width 89 height 15
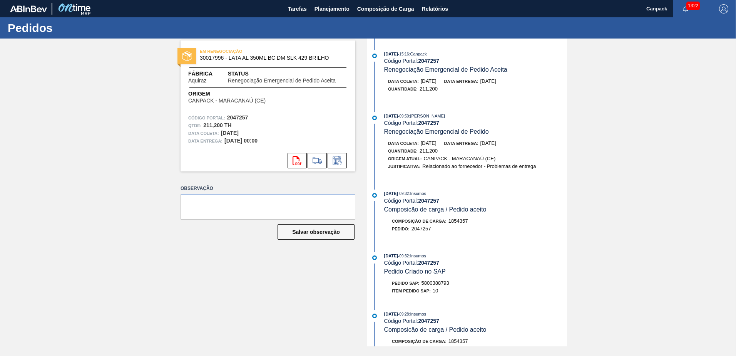
click at [495, 248] on div "[DATE] 15:16 : Canpack Código Portal: 2047257 Renegociação Emergencial de Pedid…" at bounding box center [468, 193] width 198 height 308
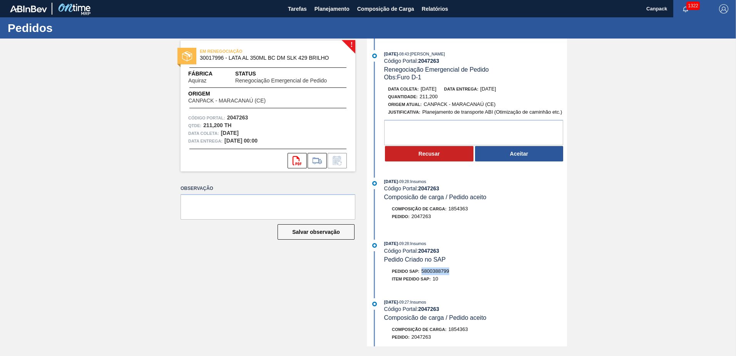
drag, startPoint x: 423, startPoint y: 271, endPoint x: 454, endPoint y: 271, distance: 30.4
click at [454, 271] on div "Pedido SAP: 5800388799" at bounding box center [475, 271] width 183 height 8
copy span "5800388799"
click at [521, 155] on button "Aceitar" at bounding box center [519, 153] width 89 height 15
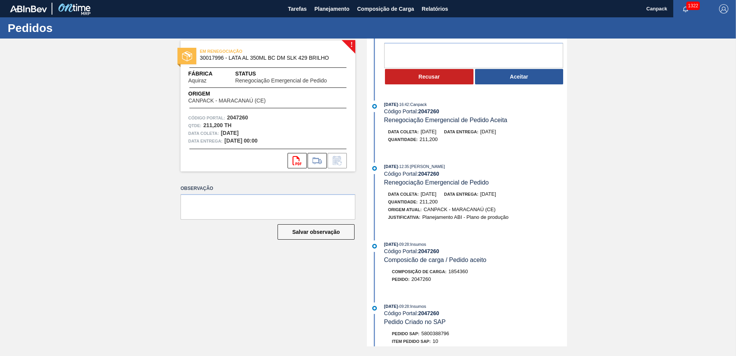
scroll to position [116, 0]
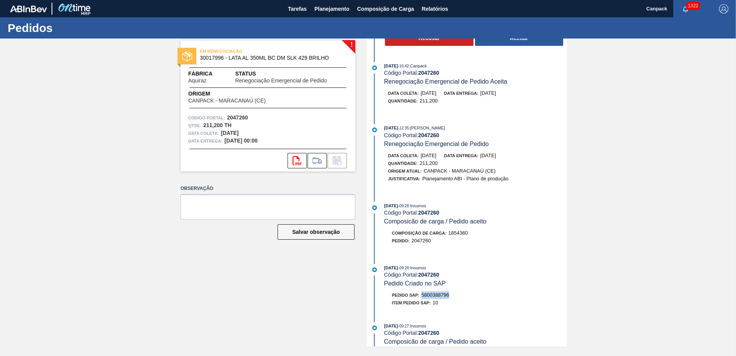
drag, startPoint x: 424, startPoint y: 296, endPoint x: 452, endPoint y: 295, distance: 28.9
click at [452, 295] on div "Pedido SAP: 5800388796" at bounding box center [475, 295] width 183 height 8
copy span "5800388796"
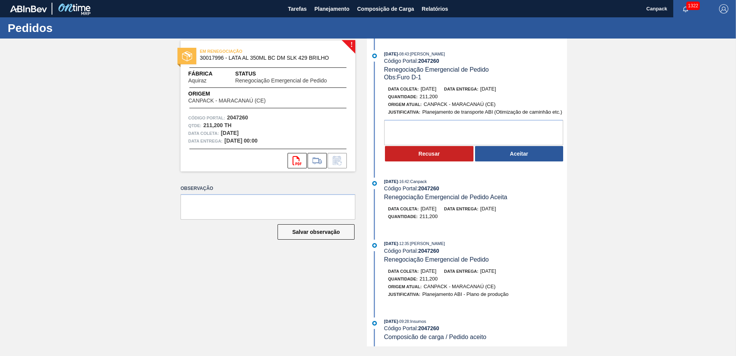
click at [514, 151] on button "Aceitar" at bounding box center [519, 153] width 89 height 15
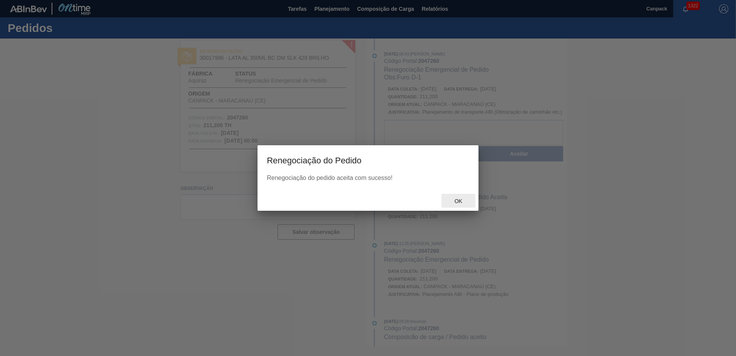
click at [461, 203] on span "Ok" at bounding box center [459, 201] width 20 height 6
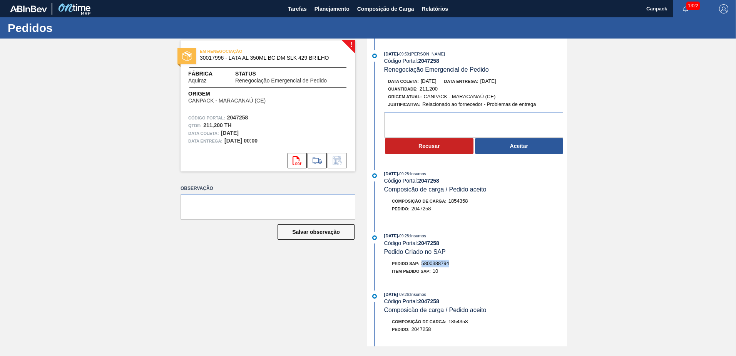
drag, startPoint x: 422, startPoint y: 265, endPoint x: 450, endPoint y: 265, distance: 28.1
click at [449, 265] on div "Pedido SAP: 5800388794" at bounding box center [420, 264] width 57 height 8
copy span "5800388794"
click at [504, 149] on button "Aceitar" at bounding box center [519, 145] width 89 height 15
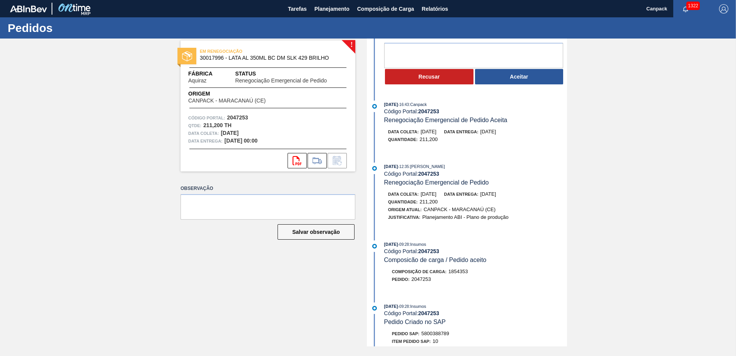
scroll to position [116, 0]
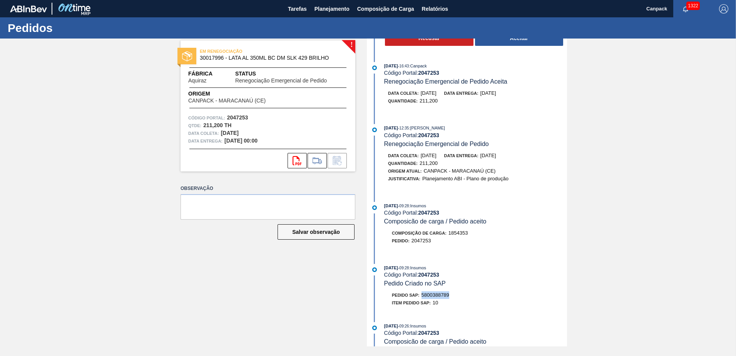
drag, startPoint x: 421, startPoint y: 296, endPoint x: 451, endPoint y: 296, distance: 29.3
click at [451, 296] on div "Pedido SAP: 5800388789" at bounding box center [475, 295] width 183 height 8
copy span "5800388789"
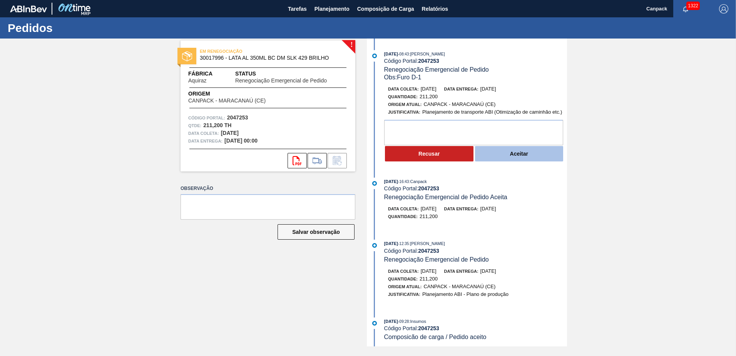
click at [514, 155] on button "Aceitar" at bounding box center [519, 153] width 89 height 15
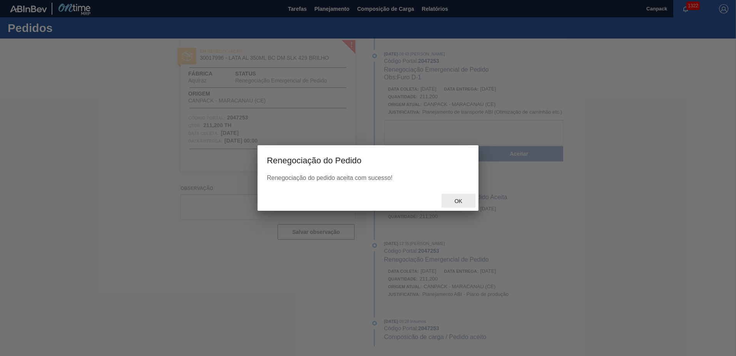
click at [463, 201] on span "Ok" at bounding box center [459, 201] width 20 height 6
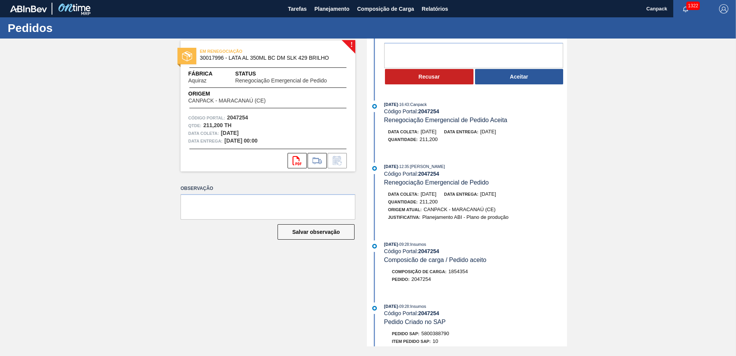
scroll to position [116, 0]
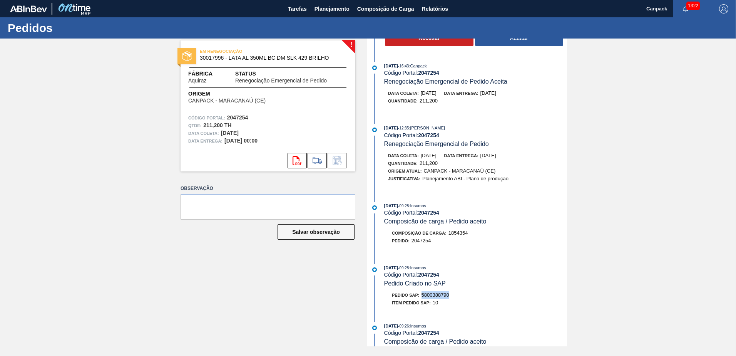
drag, startPoint x: 424, startPoint y: 294, endPoint x: 451, endPoint y: 296, distance: 27.8
click at [451, 296] on div "Pedido SAP: 5800388790" at bounding box center [475, 295] width 183 height 8
copy span "5800388790"
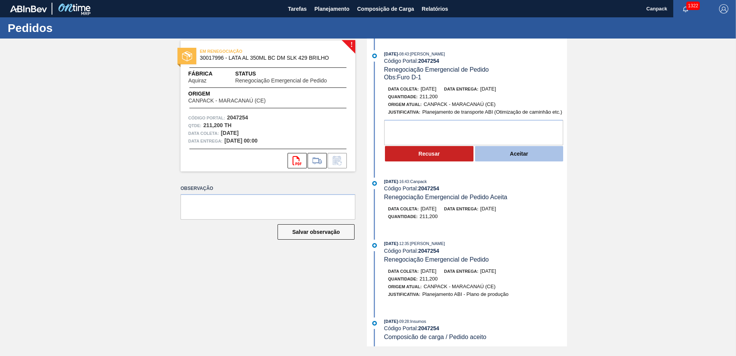
click at [504, 157] on button "Aceitar" at bounding box center [519, 153] width 89 height 15
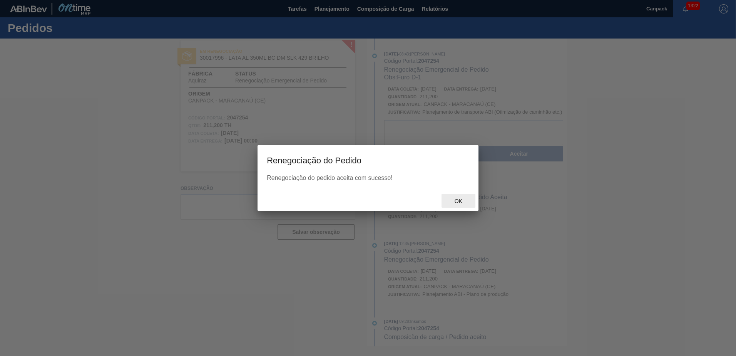
click at [461, 202] on span "Ok" at bounding box center [459, 201] width 20 height 6
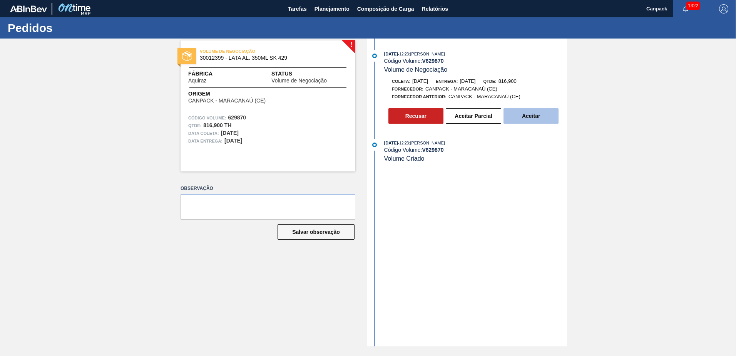
click at [532, 119] on button "Aceitar" at bounding box center [531, 115] width 55 height 15
click at [526, 120] on button "Aceitar" at bounding box center [531, 115] width 55 height 15
click at [535, 120] on button "Aceitar" at bounding box center [531, 115] width 55 height 15
click at [542, 111] on button "Aceitar" at bounding box center [531, 115] width 55 height 15
click at [534, 121] on button "Aceitar" at bounding box center [531, 115] width 55 height 15
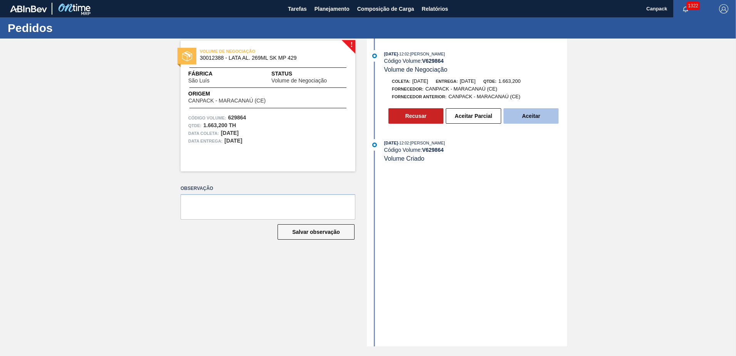
click at [532, 120] on button "Aceitar" at bounding box center [531, 115] width 55 height 15
click at [532, 122] on button "Aceitar" at bounding box center [531, 115] width 55 height 15
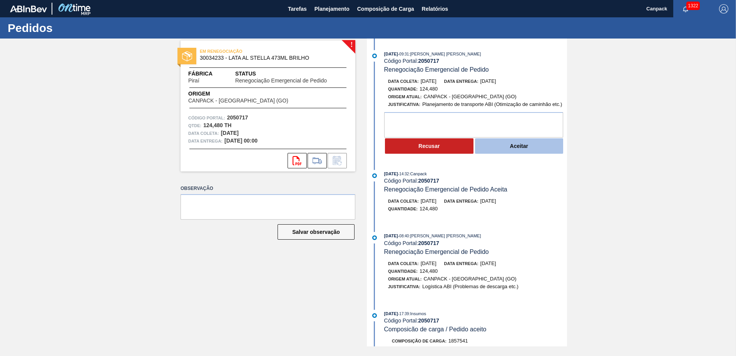
click at [528, 142] on button "Aceitar" at bounding box center [519, 145] width 89 height 15
click at [502, 145] on button "Aceitar" at bounding box center [519, 145] width 89 height 15
